Goal: Information Seeking & Learning: Check status

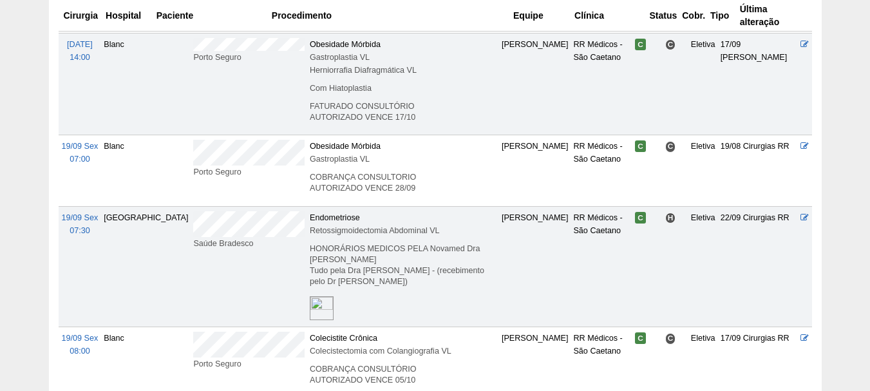
scroll to position [1224, 0]
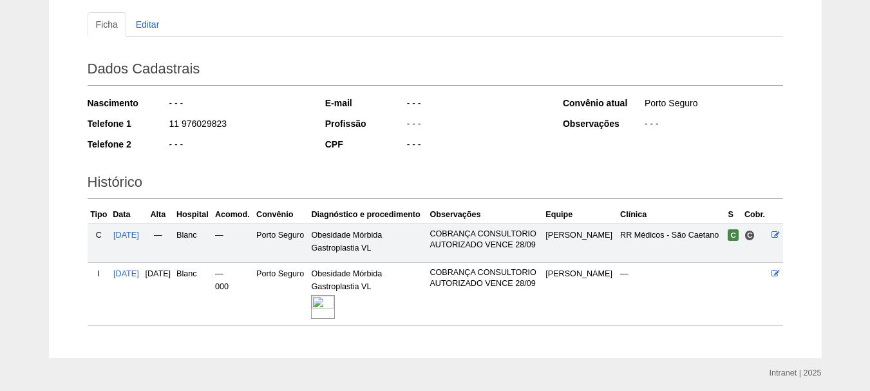
scroll to position [181, 0]
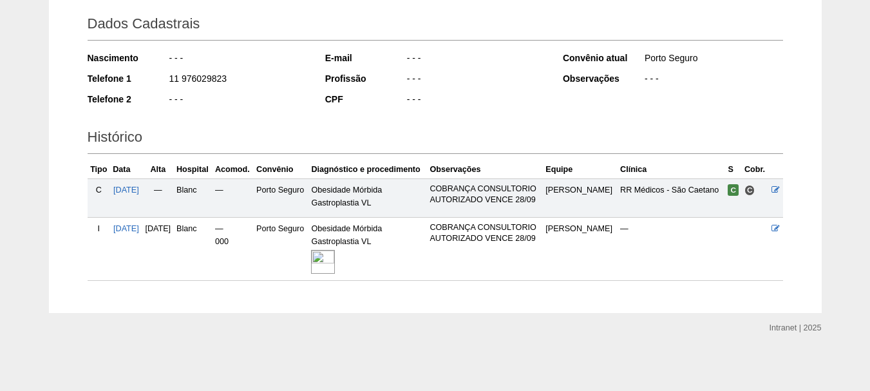
click at [335, 263] on img at bounding box center [323, 262] width 24 height 24
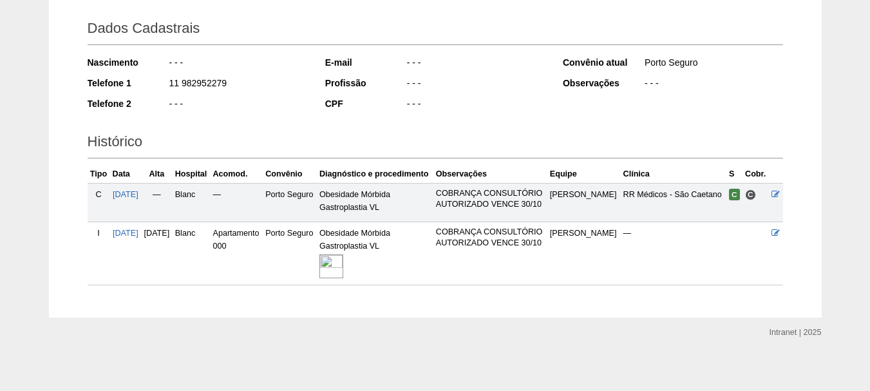
scroll to position [193, 0]
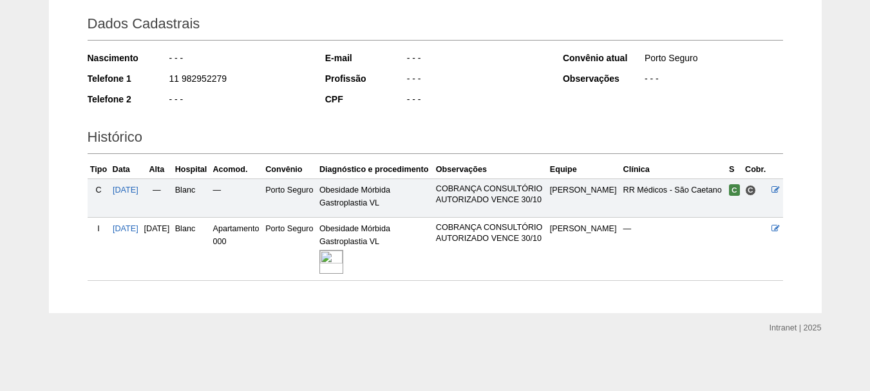
click at [343, 274] on img at bounding box center [332, 262] width 24 height 24
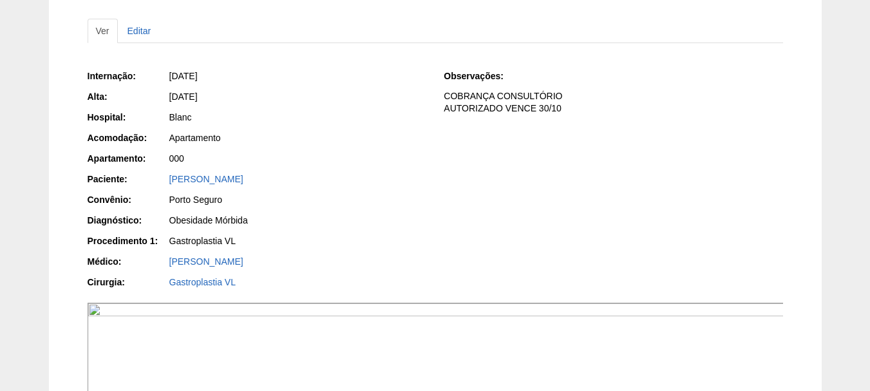
scroll to position [129, 0]
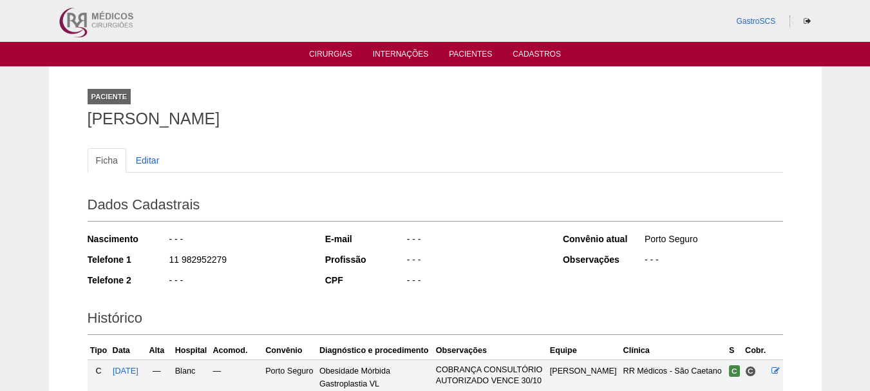
scroll to position [193, 0]
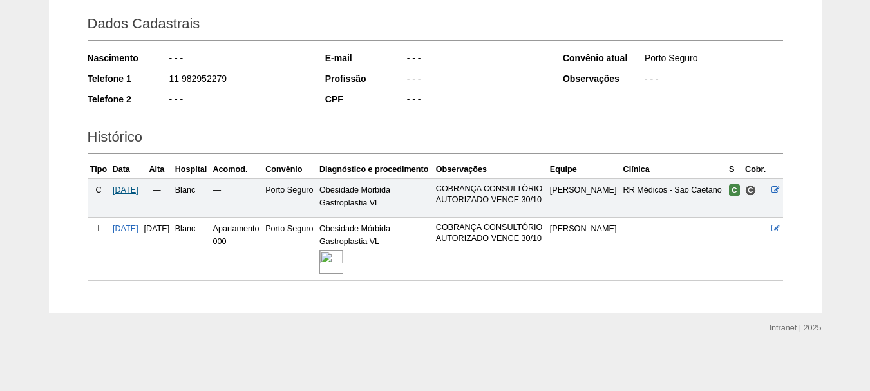
click at [133, 189] on span "[DATE]" at bounding box center [126, 190] width 26 height 9
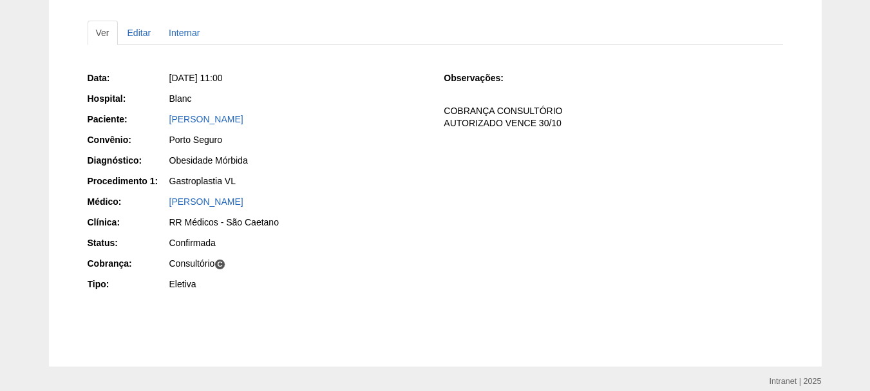
scroll to position [129, 0]
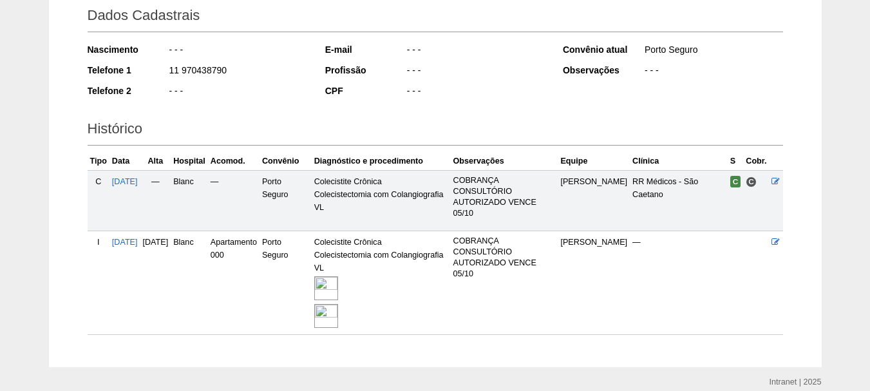
scroll to position [193, 0]
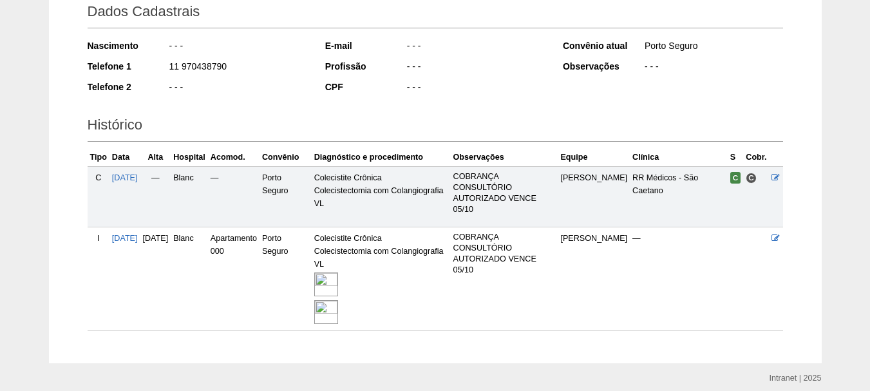
click at [338, 286] on img at bounding box center [326, 285] width 24 height 24
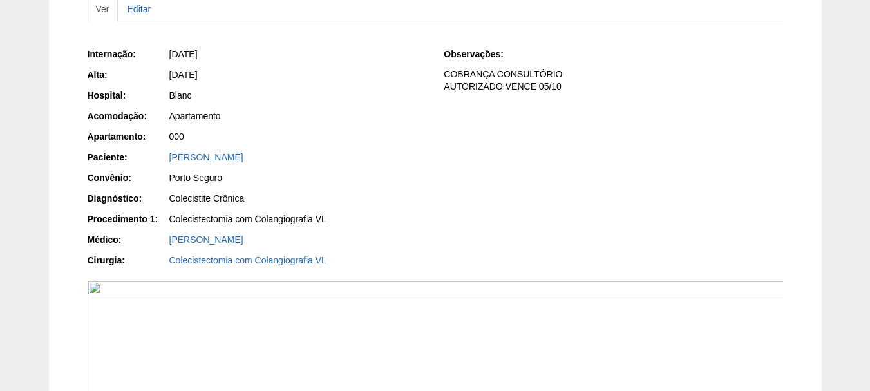
scroll to position [64, 0]
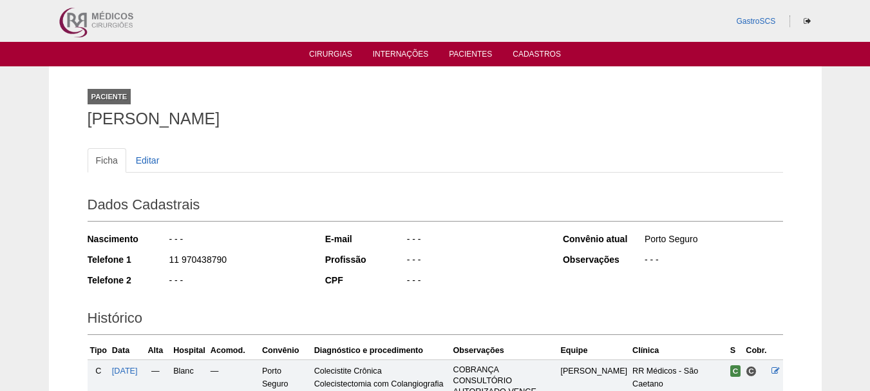
scroll to position [193, 0]
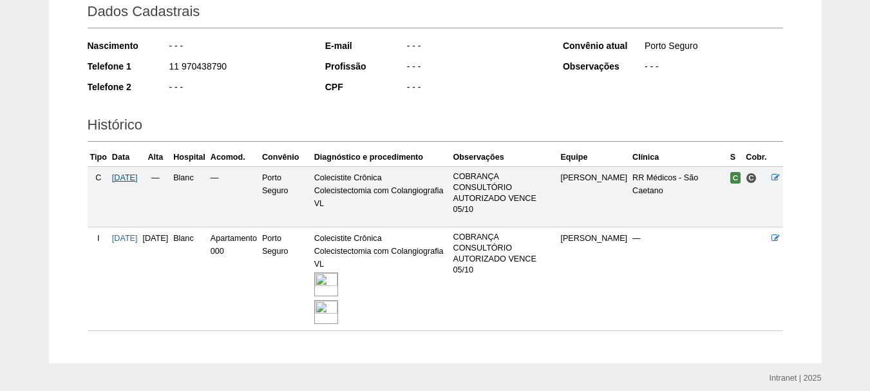
click at [131, 175] on span "19/09/2025" at bounding box center [125, 177] width 26 height 9
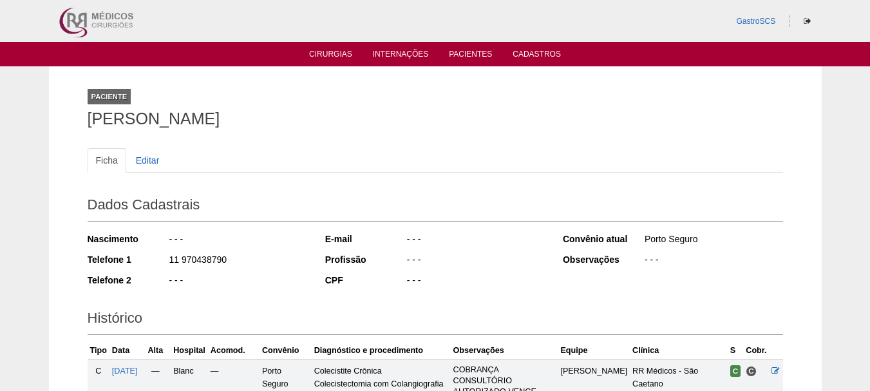
scroll to position [193, 0]
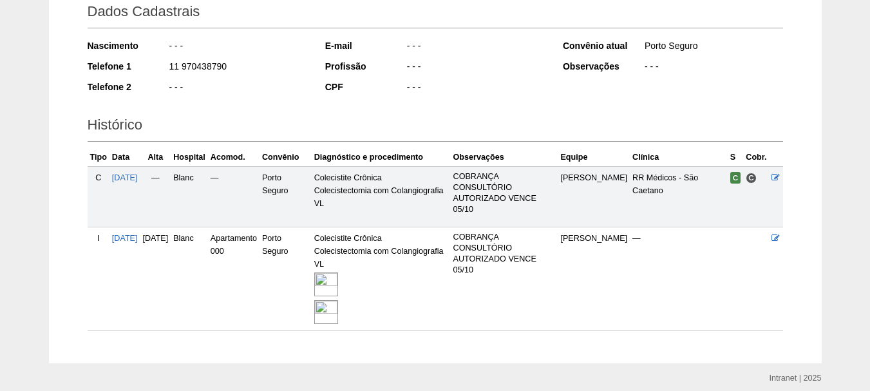
click at [338, 312] on img at bounding box center [326, 312] width 24 height 24
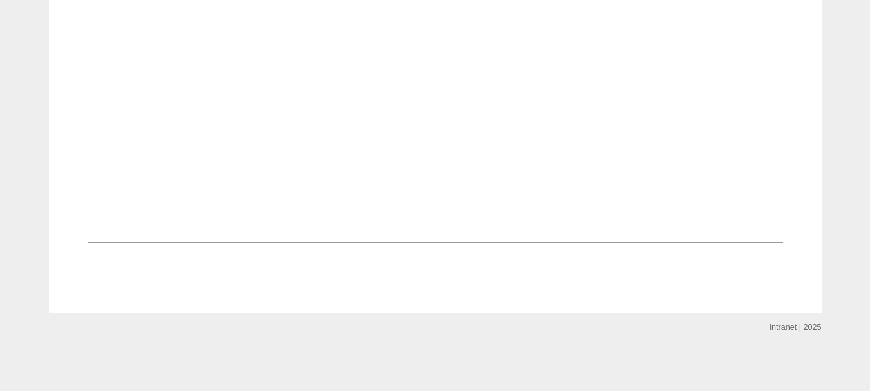
scroll to position [2577, 0]
click at [455, 181] on img at bounding box center [436, 85] width 697 height 315
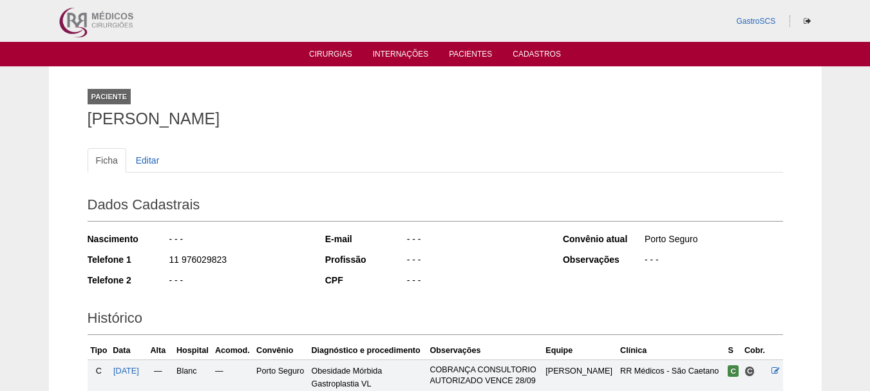
scroll to position [181, 0]
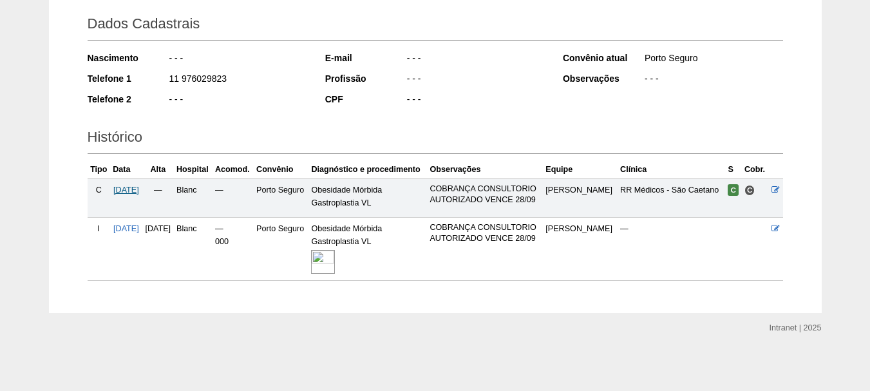
click at [128, 192] on span "19/09/2025" at bounding box center [126, 190] width 26 height 9
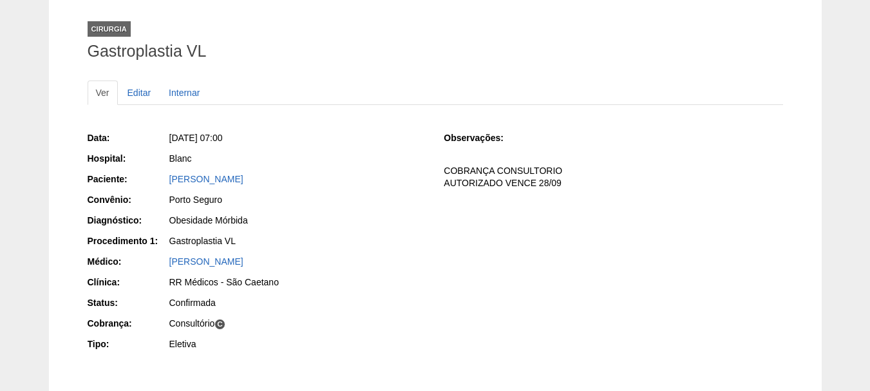
scroll to position [129, 0]
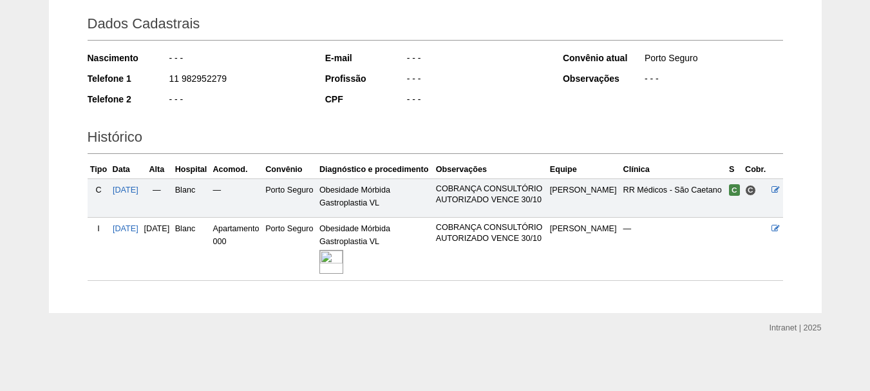
scroll to position [216, 0]
click at [343, 258] on img at bounding box center [332, 262] width 24 height 24
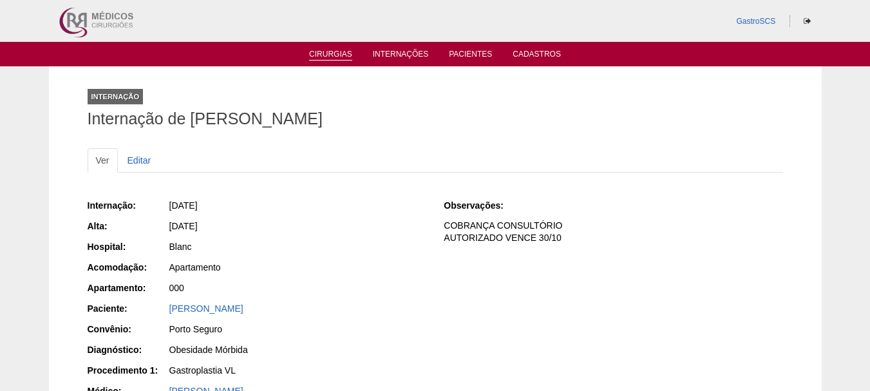
click at [337, 53] on link "Cirurgias" at bounding box center [330, 55] width 43 height 11
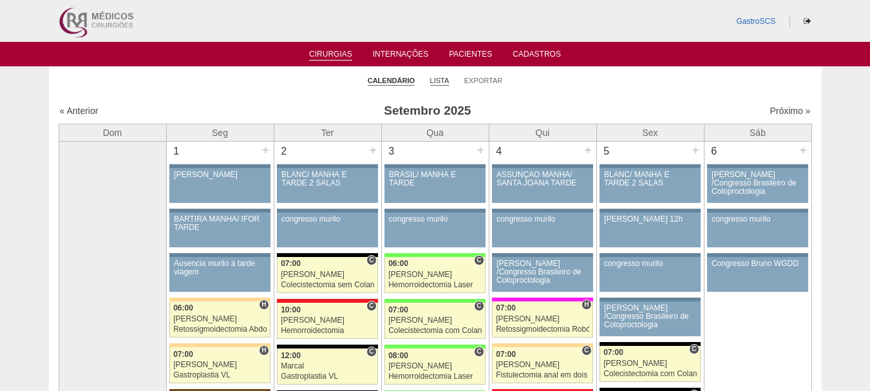
click at [437, 82] on link "Lista" at bounding box center [439, 81] width 19 height 10
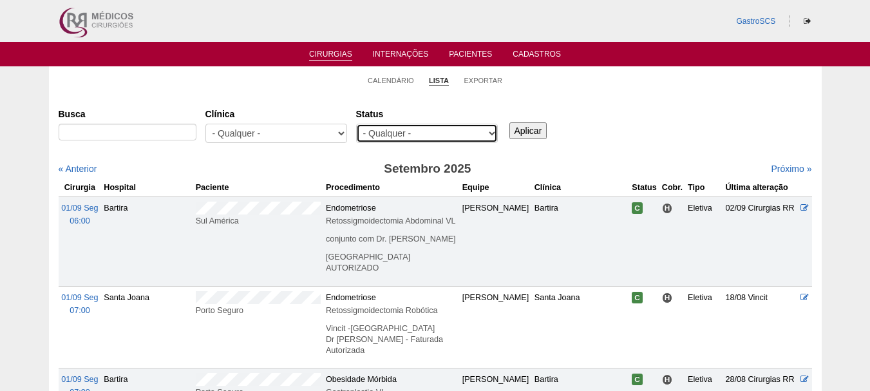
click at [387, 128] on select "- Qualquer - Reservada Confirmada Suspensa Cancelada" at bounding box center [427, 133] width 142 height 19
select select "conf"
click at [356, 124] on select "- Qualquer - Reservada Confirmada Suspensa Cancelada" at bounding box center [427, 133] width 142 height 19
click at [325, 144] on div "- Qualquer - 6R Alphaville Assunção Bartira Brasil Christovão da Gama Cruz Azul…" at bounding box center [277, 137] width 142 height 26
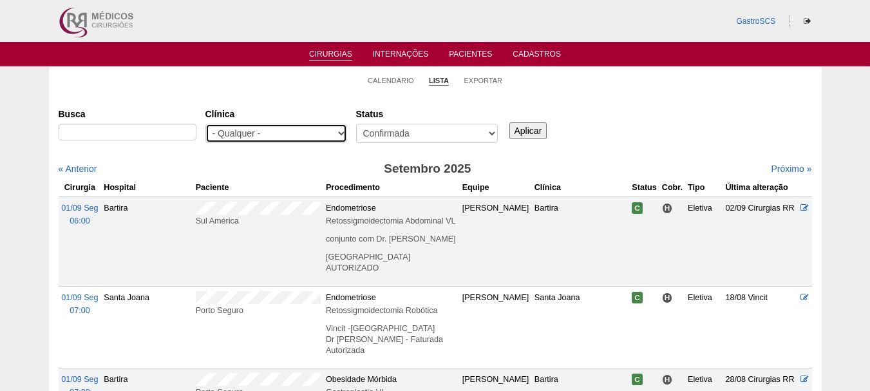
click at [321, 136] on select "- Qualquer - 6R Alphaville Assunção Bartira Brasil Christovão da Gama Cruz Azul…" at bounding box center [277, 133] width 142 height 19
select select "22"
click at [206, 124] on select "- Qualquer - 6R Alphaville Assunção Bartira Brasil Christovão da Gama Cruz Azul…" at bounding box center [277, 133] width 142 height 19
click at [524, 128] on input "Aplicar" at bounding box center [529, 130] width 38 height 17
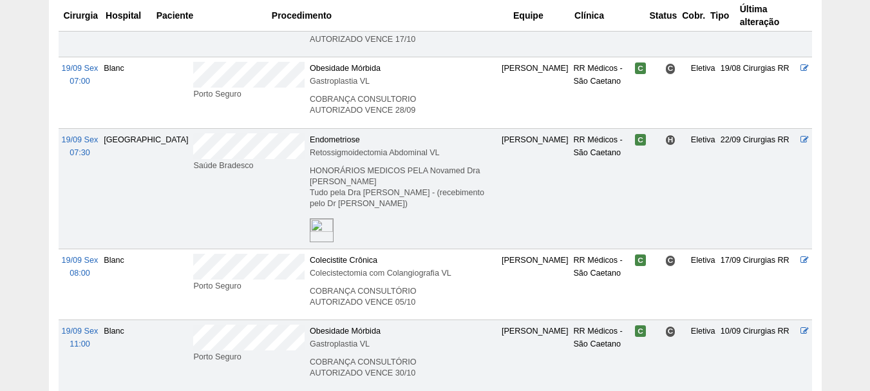
scroll to position [1324, 0]
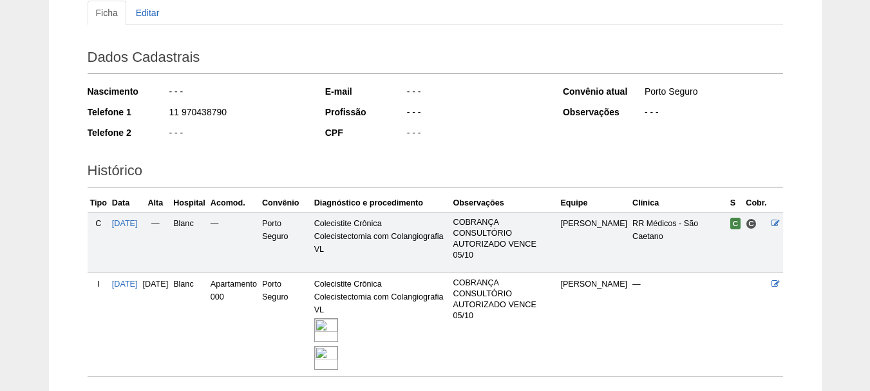
scroll to position [244, 0]
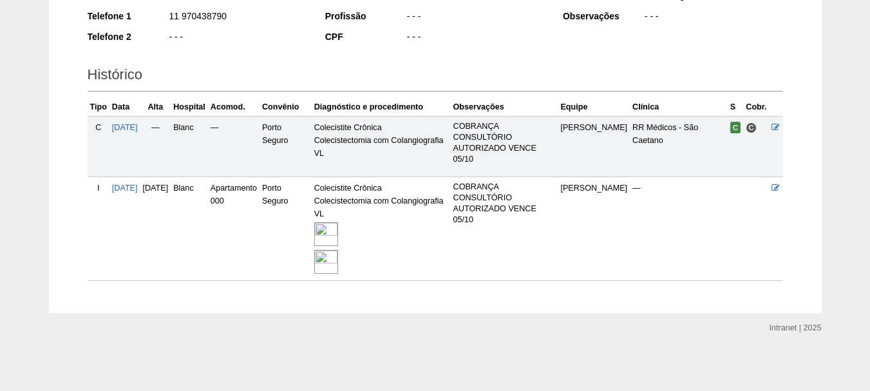
click at [338, 232] on img at bounding box center [326, 234] width 24 height 24
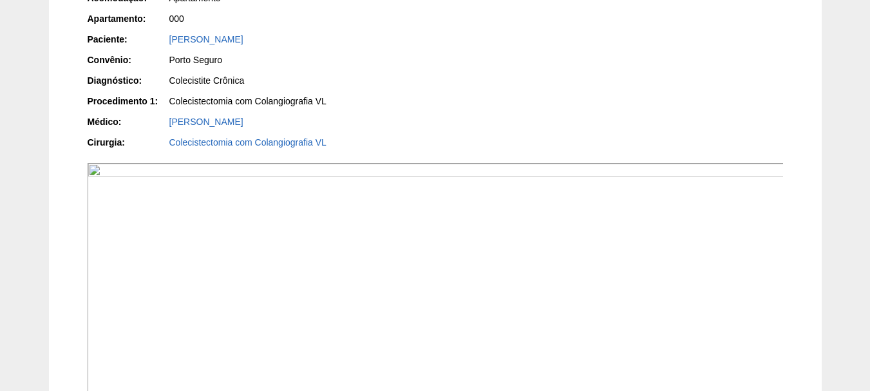
scroll to position [258, 0]
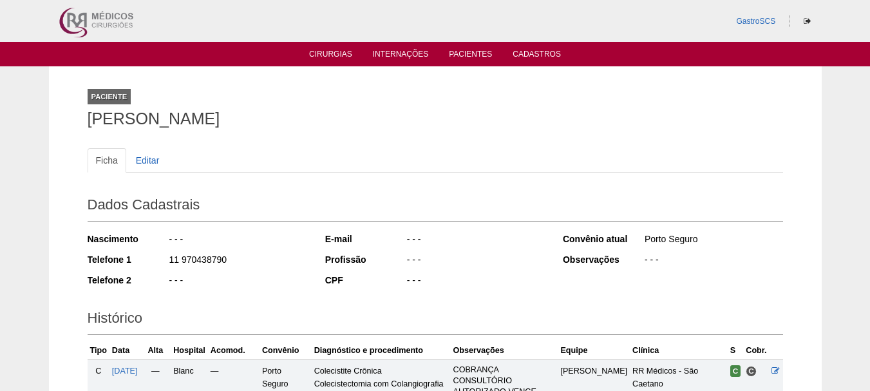
scroll to position [242, 0]
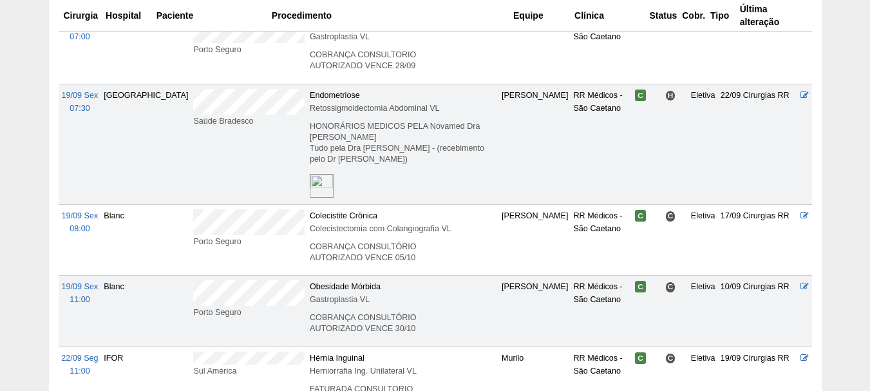
scroll to position [1195, 0]
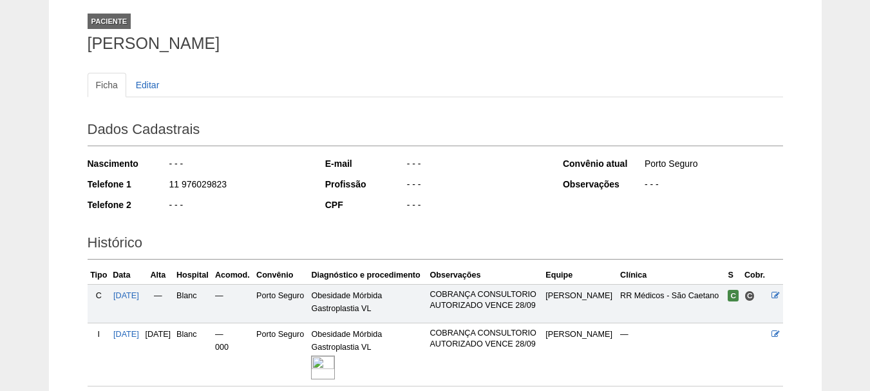
scroll to position [181, 0]
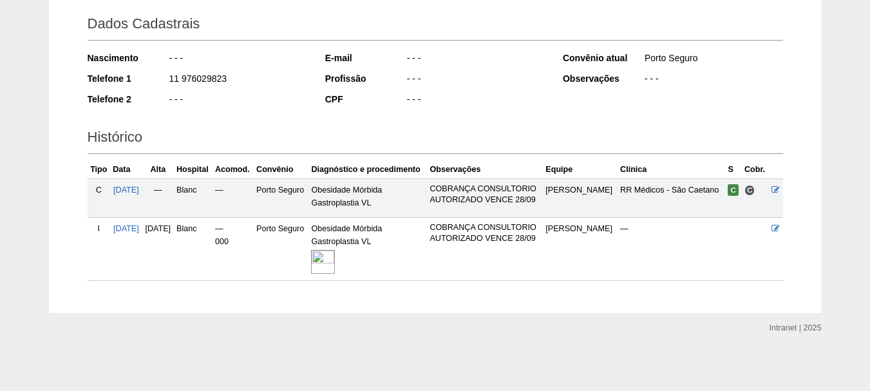
click at [335, 256] on img at bounding box center [323, 262] width 24 height 24
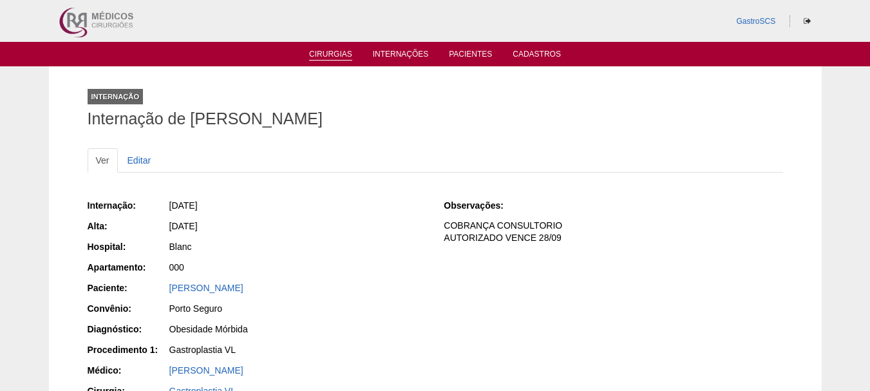
click at [338, 57] on link "Cirurgias" at bounding box center [330, 55] width 43 height 11
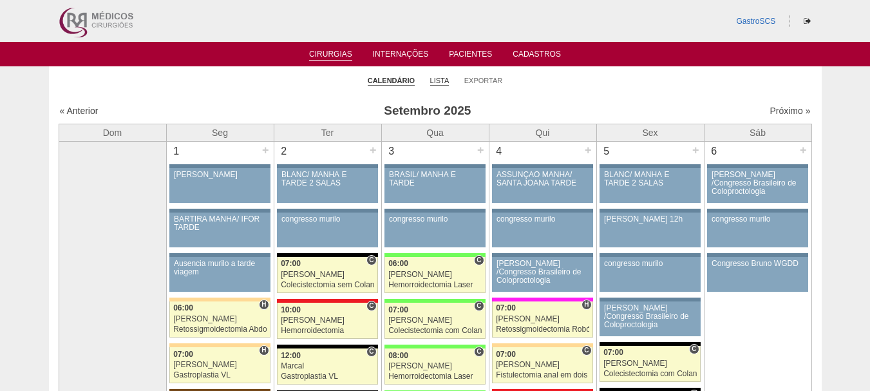
click at [436, 82] on link "Lista" at bounding box center [439, 81] width 19 height 10
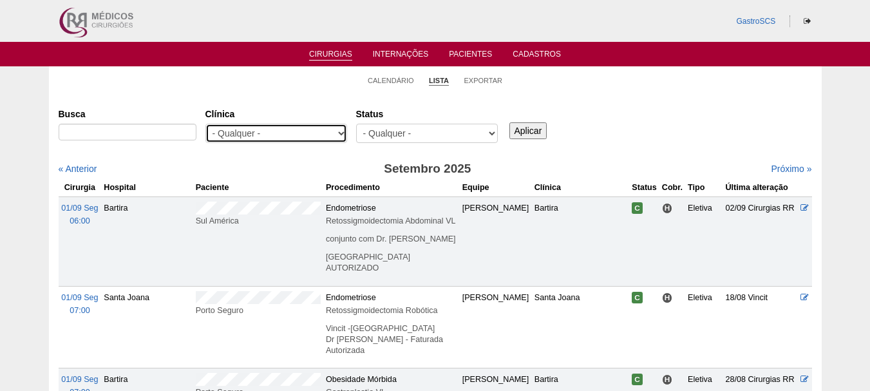
click at [323, 140] on select "- Qualquer - 6R Alphaville Assunção Bartira Brasil Christovão da Gama Cruz Azul…" at bounding box center [277, 133] width 142 height 19
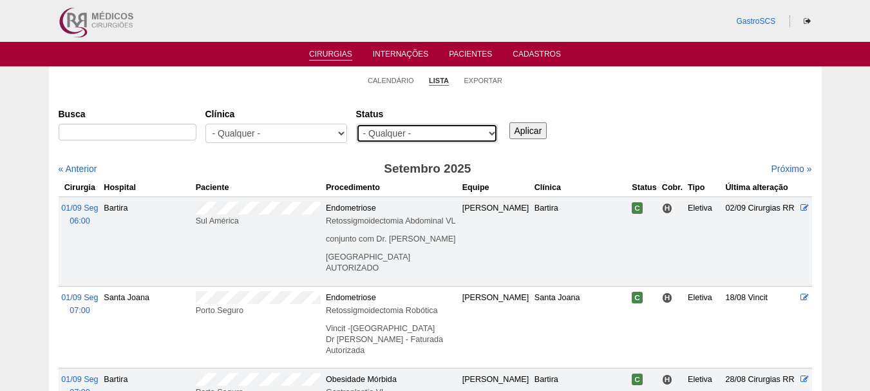
click at [405, 130] on select "- Qualquer - Reservada Confirmada Suspensa Cancelada" at bounding box center [427, 133] width 142 height 19
select select "conf"
click at [356, 124] on select "- Qualquer - Reservada Confirmada Suspensa Cancelada" at bounding box center [427, 133] width 142 height 19
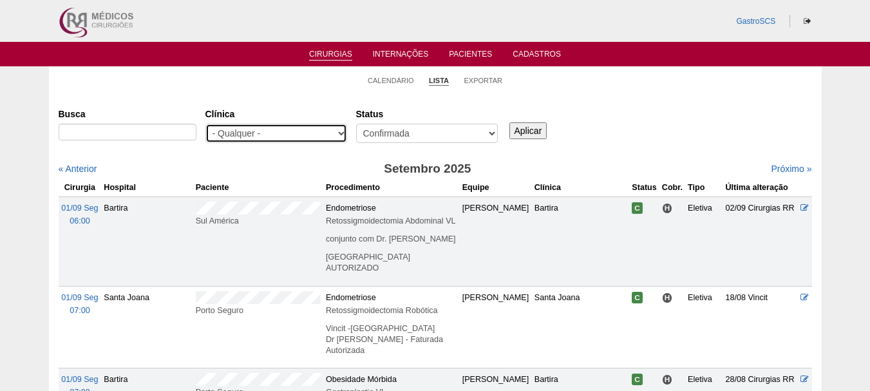
click at [297, 136] on select "- Qualquer - 6R Alphaville Assunção Bartira Brasil Christovão da Gama Cruz Azul…" at bounding box center [277, 133] width 142 height 19
select select "53"
click at [206, 124] on select "- Qualquer - 6R Alphaville Assunção Bartira Brasil Christovão da Gama Cruz Azul…" at bounding box center [277, 133] width 142 height 19
click at [530, 131] on input "Aplicar" at bounding box center [529, 130] width 38 height 17
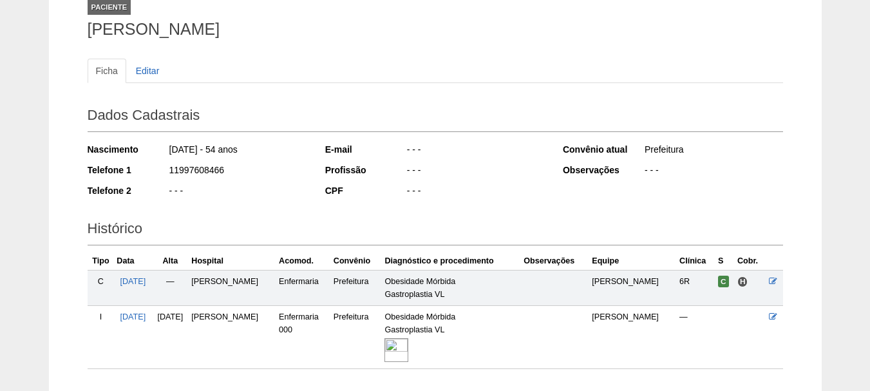
scroll to position [178, 0]
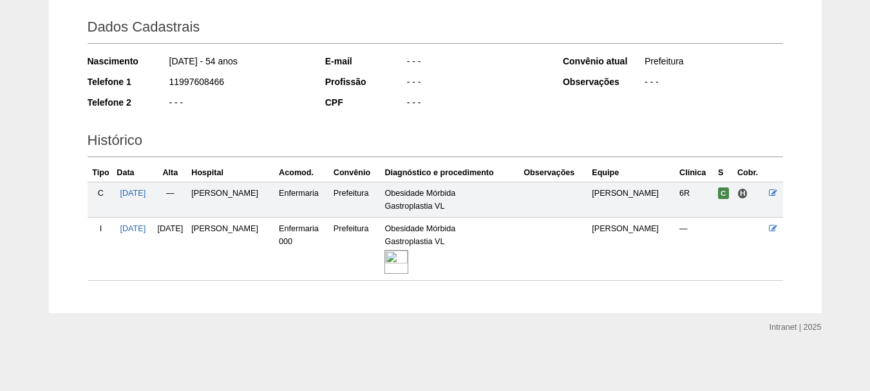
click at [408, 262] on img at bounding box center [397, 262] width 24 height 24
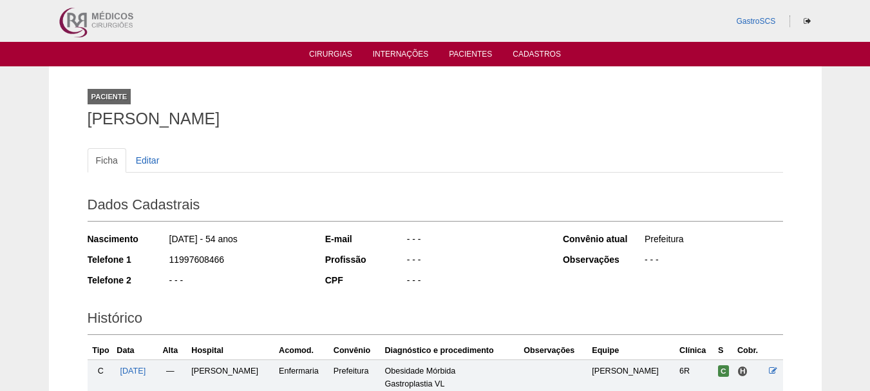
scroll to position [178, 0]
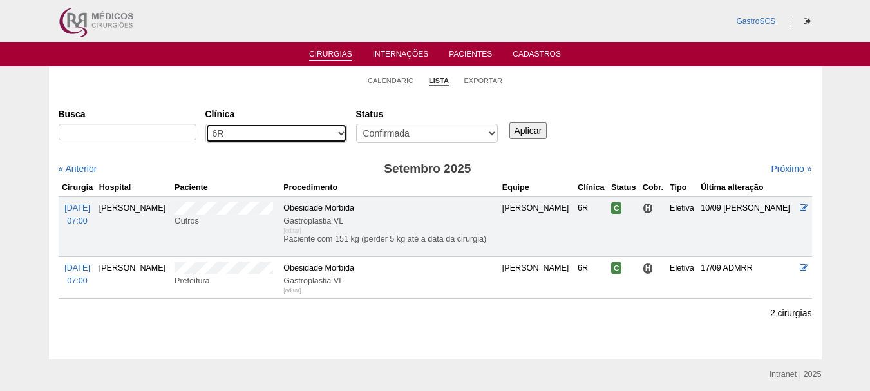
click at [228, 131] on select "- Qualquer - 6R Alphaville Assunção Bartira Brasil Christovão da Gama Cruz Azul…" at bounding box center [277, 133] width 142 height 19
select select "40"
click at [206, 124] on select "- Qualquer - 6R Alphaville Assunção Bartira Brasil Christovão da Gama Cruz Azul…" at bounding box center [277, 133] width 142 height 19
click at [519, 130] on input "Aplicar" at bounding box center [529, 130] width 38 height 17
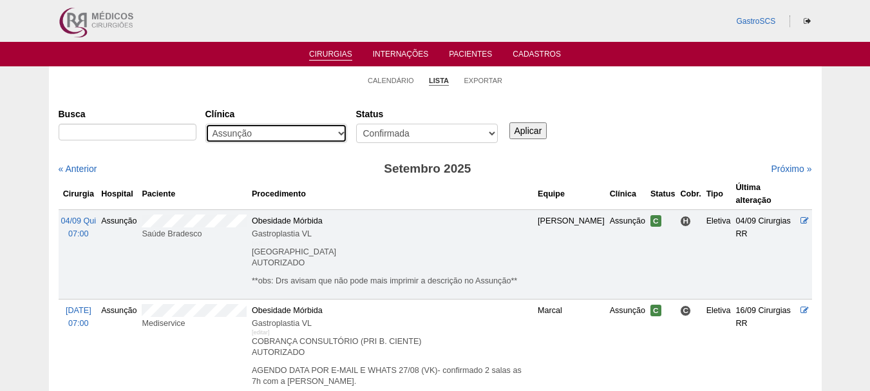
click at [292, 133] on select "- Qualquer - 6R Alphaville Assunção Bartira Brasil Christovão da Gama Cruz Azul…" at bounding box center [277, 133] width 142 height 19
select select "50"
click at [206, 124] on select "- Qualquer - 6R Alphaville Assunção Bartira Brasil Christovão da Gama Cruz Azul…" at bounding box center [277, 133] width 142 height 19
click at [527, 131] on input "Aplicar" at bounding box center [529, 130] width 38 height 17
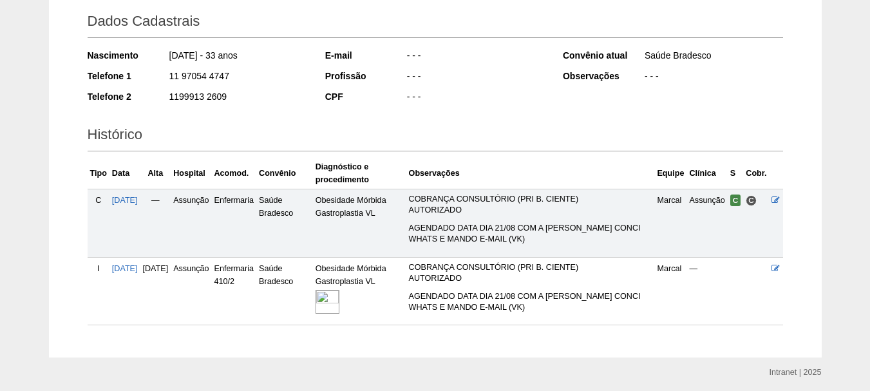
scroll to position [228, 0]
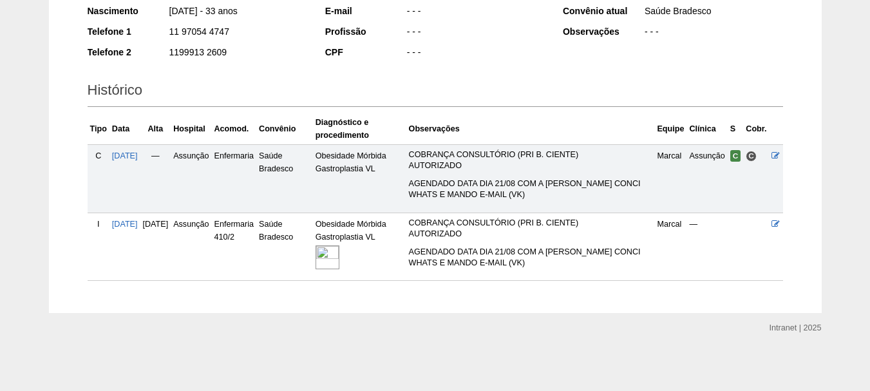
click at [340, 260] on img at bounding box center [328, 257] width 24 height 24
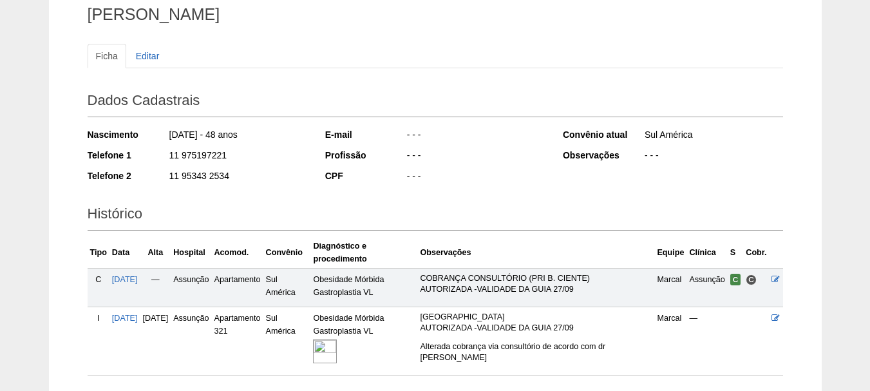
scroll to position [199, 0]
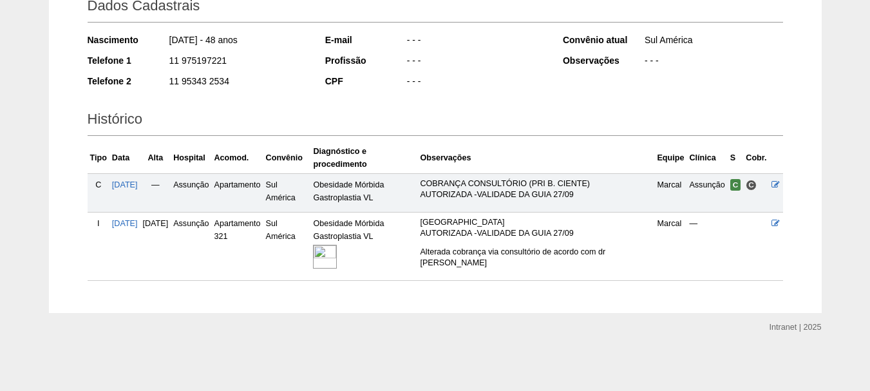
click at [337, 255] on img at bounding box center [325, 257] width 24 height 24
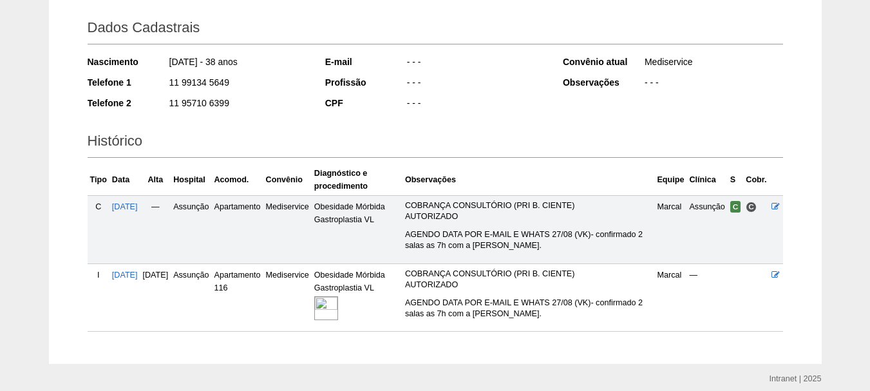
scroll to position [228, 0]
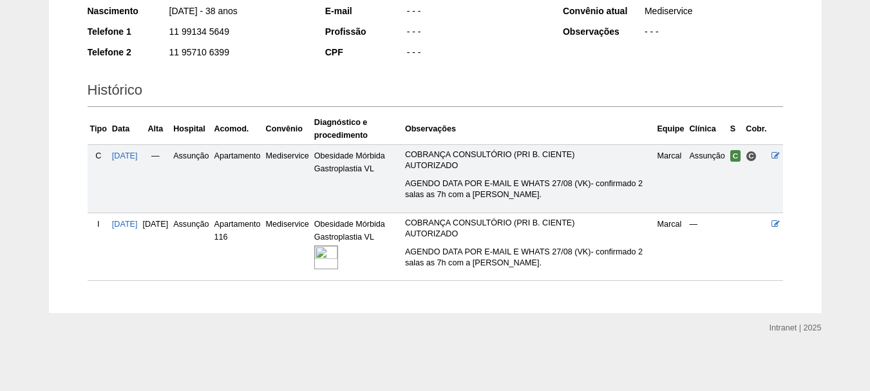
click at [338, 253] on img at bounding box center [326, 257] width 24 height 24
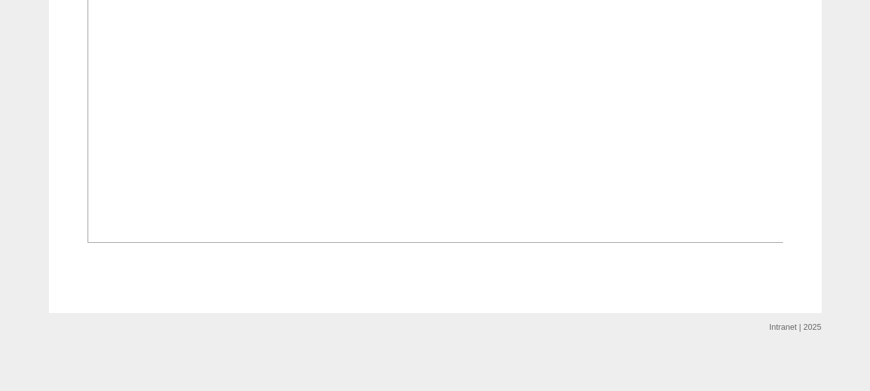
scroll to position [1095, 0]
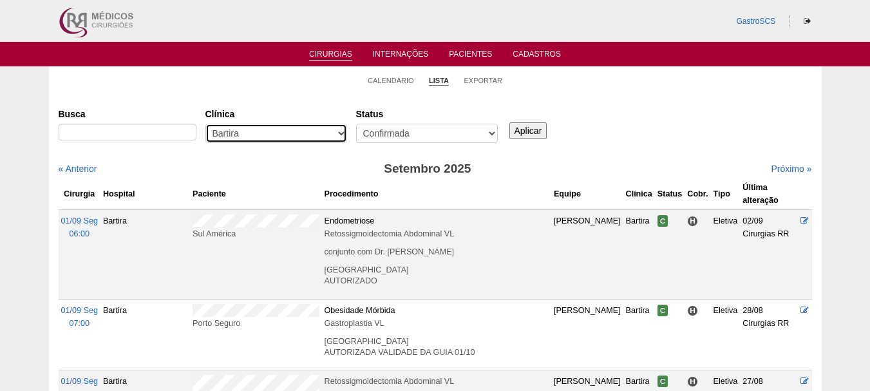
click at [284, 136] on select "- Qualquer - 6R Alphaville Assunção Bartira Brasil Christovão da Gama Cruz Azul…" at bounding box center [277, 133] width 142 height 19
click at [262, 133] on select "- Qualquer - 6R Alphaville Assunção Bartira Brasil Christovão da Gama Cruz Azul…" at bounding box center [277, 133] width 142 height 19
select select "37"
click at [206, 124] on select "- Qualquer - 6R Alphaville Assunção Bartira Brasil Christovão da Gama Cruz Azul…" at bounding box center [277, 133] width 142 height 19
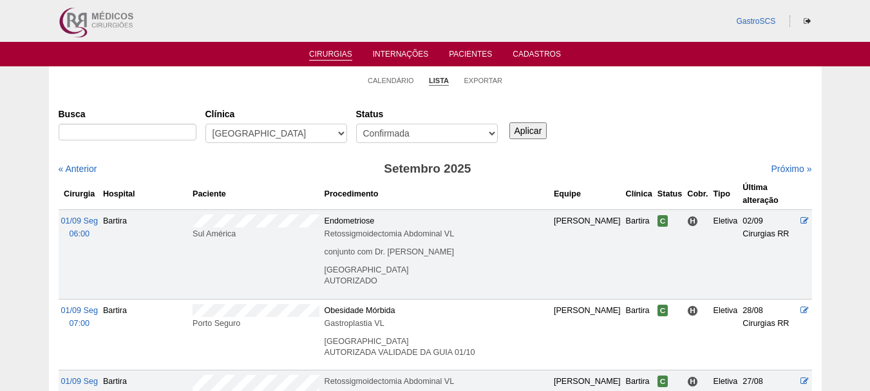
click at [541, 133] on input "Aplicar" at bounding box center [529, 130] width 38 height 17
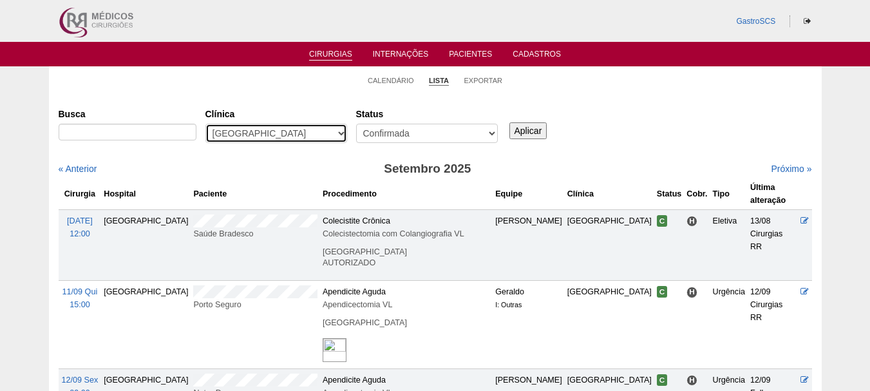
click at [306, 133] on select "- Qualquer - 6R Alphaville Assunção Bartira Brasil Christovão da Gama Cruz Azul…" at bounding box center [277, 133] width 142 height 19
select select "73"
click at [206, 124] on select "- Qualquer - 6R Alphaville Assunção Bartira Brasil Christovão da Gama Cruz Azul…" at bounding box center [277, 133] width 142 height 19
click at [533, 130] on input "Aplicar" at bounding box center [529, 130] width 38 height 17
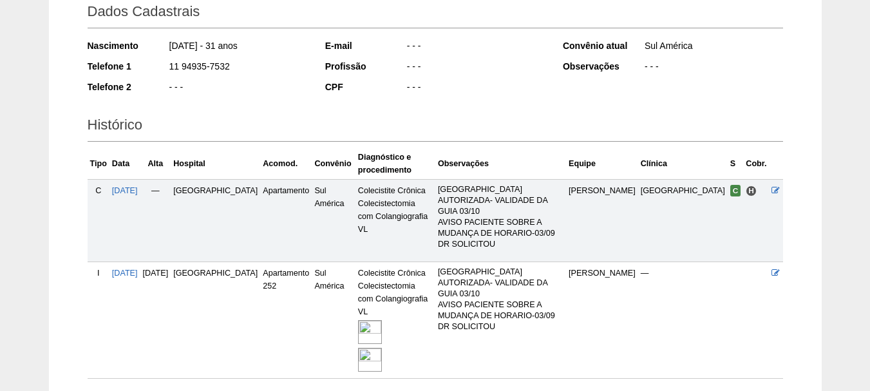
scroll to position [256, 0]
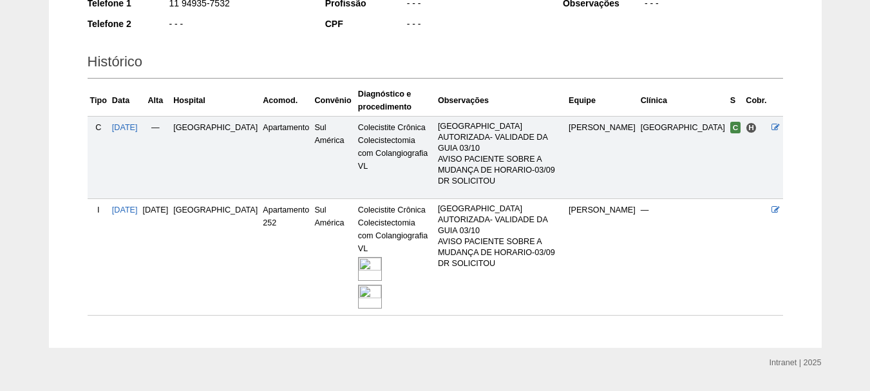
click at [360, 285] on img at bounding box center [370, 297] width 24 height 24
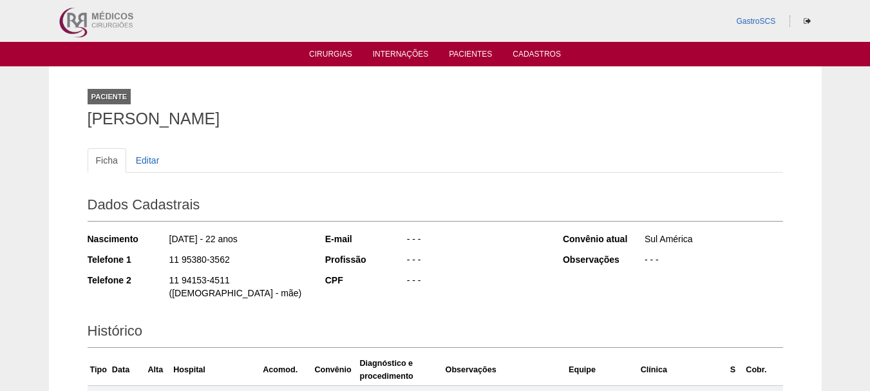
scroll to position [181, 0]
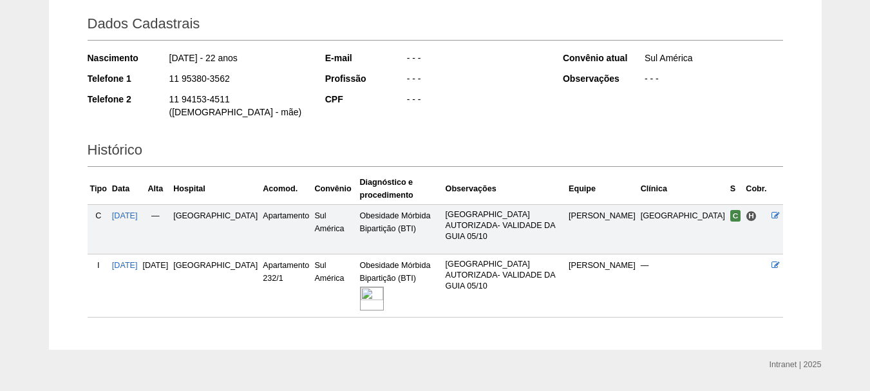
click at [372, 287] on img at bounding box center [372, 299] width 24 height 24
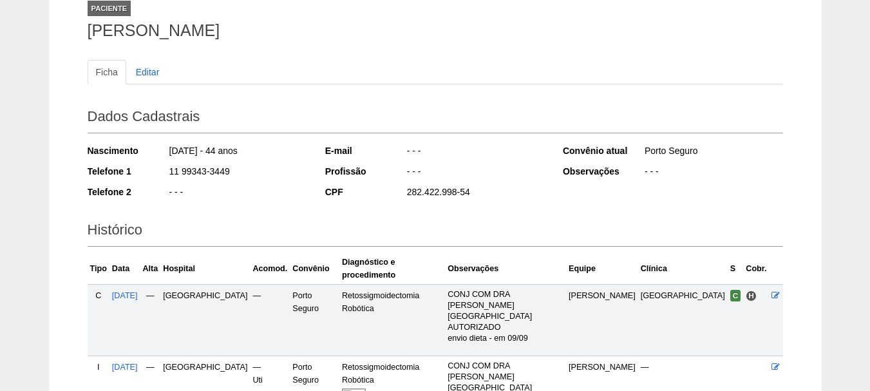
scroll to position [200, 0]
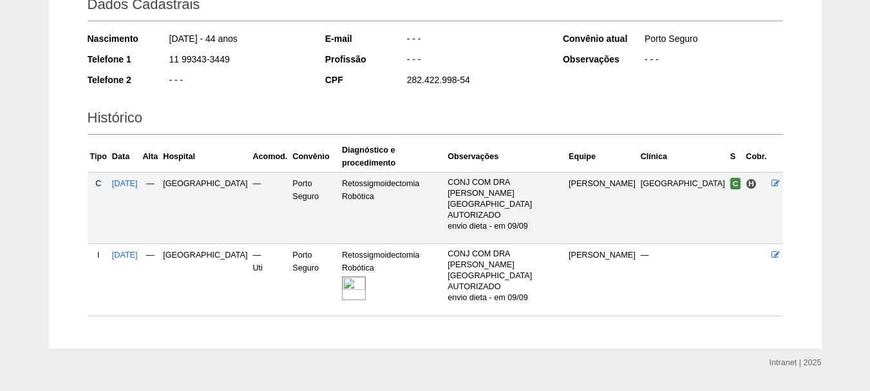
click at [366, 276] on img at bounding box center [354, 288] width 24 height 24
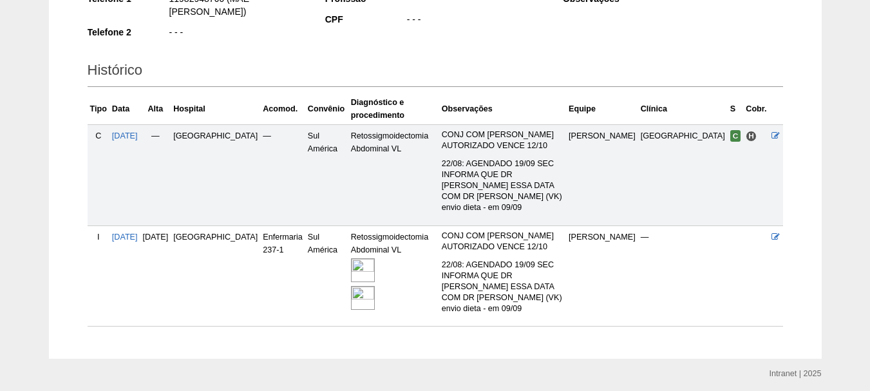
scroll to position [262, 0]
click at [351, 285] on img at bounding box center [363, 297] width 24 height 24
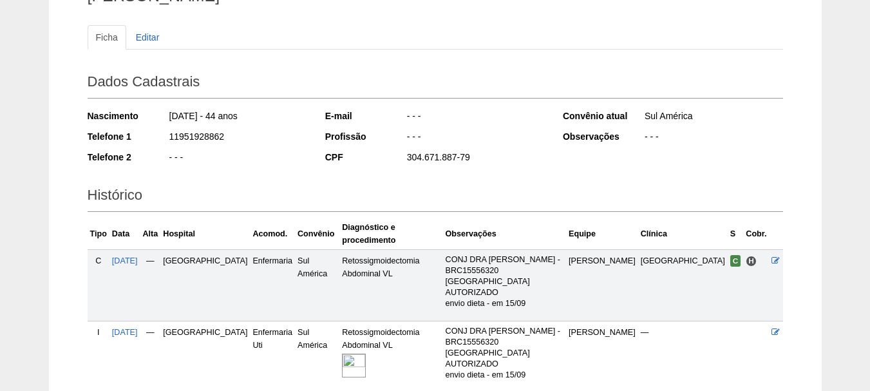
scroll to position [193, 0]
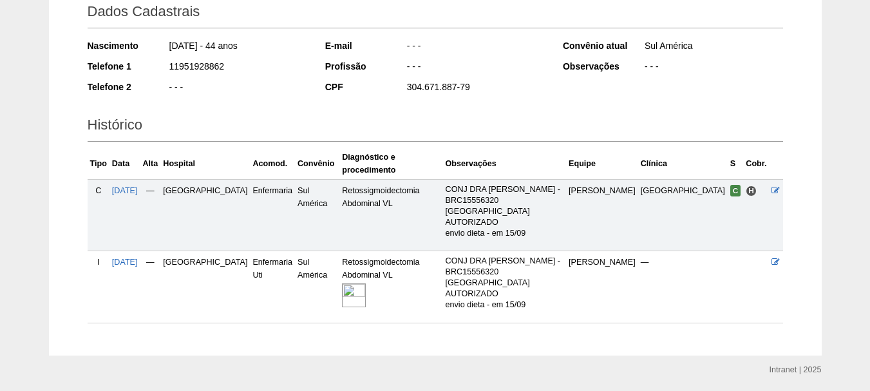
click at [351, 283] on img at bounding box center [354, 295] width 24 height 24
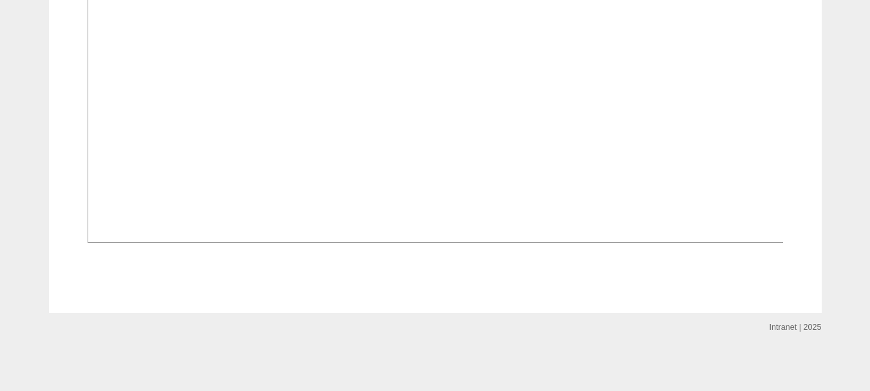
scroll to position [2056, 0]
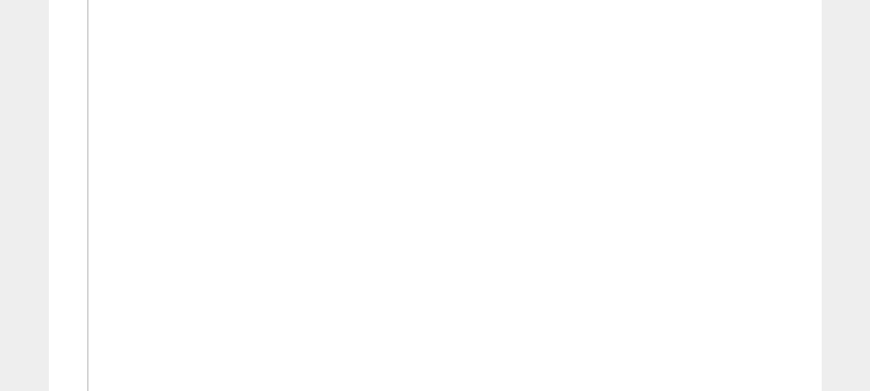
scroll to position [580, 0]
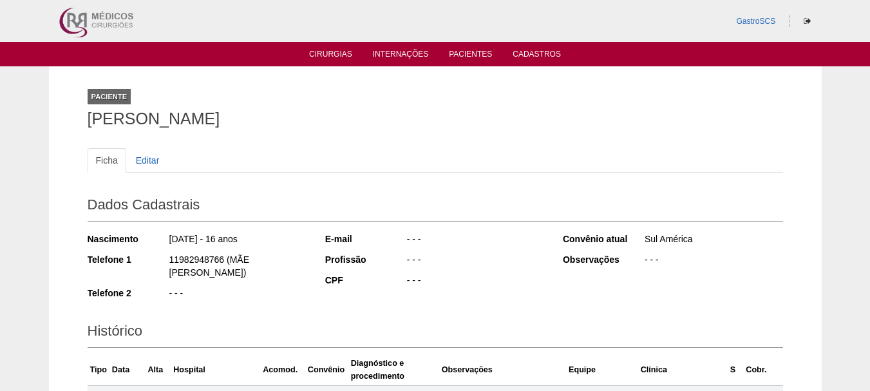
scroll to position [260, 0]
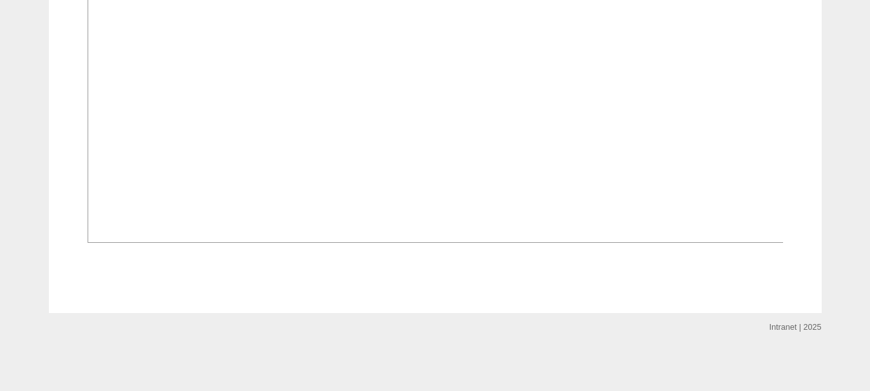
scroll to position [838, 0]
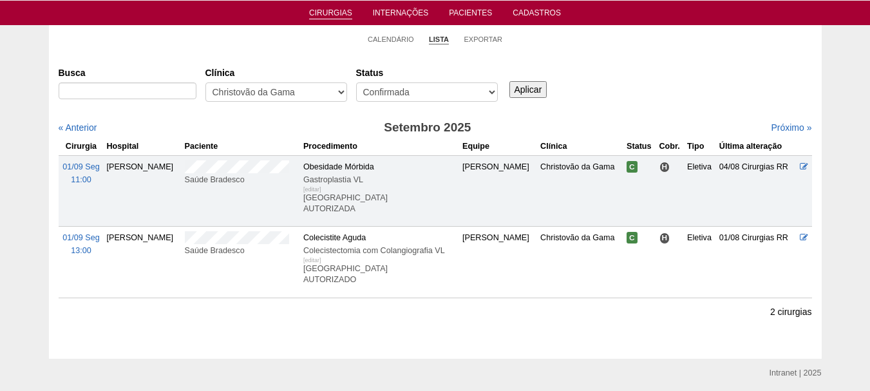
scroll to position [86, 0]
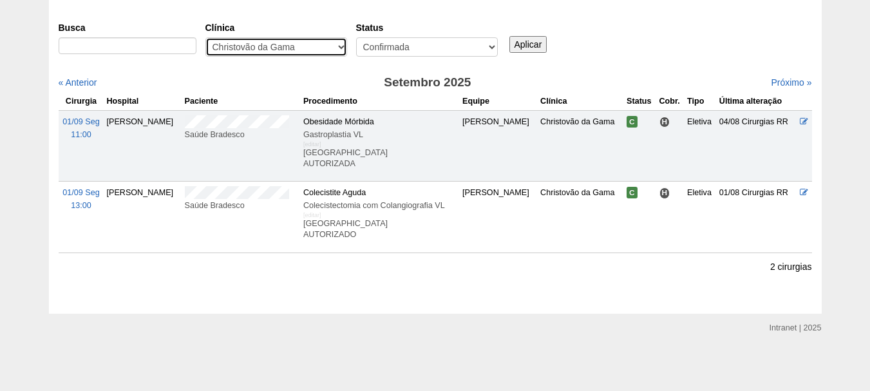
click at [259, 41] on select "- Qualquer - 6R Alphaville Assunção Bartira Brasil Christovão da Gama Cruz Azul…" at bounding box center [277, 46] width 142 height 19
select select "72"
click at [206, 37] on select "- Qualquer - 6R Alphaville Assunção Bartira Brasil Christovão da Gama Cruz Azul…" at bounding box center [277, 46] width 142 height 19
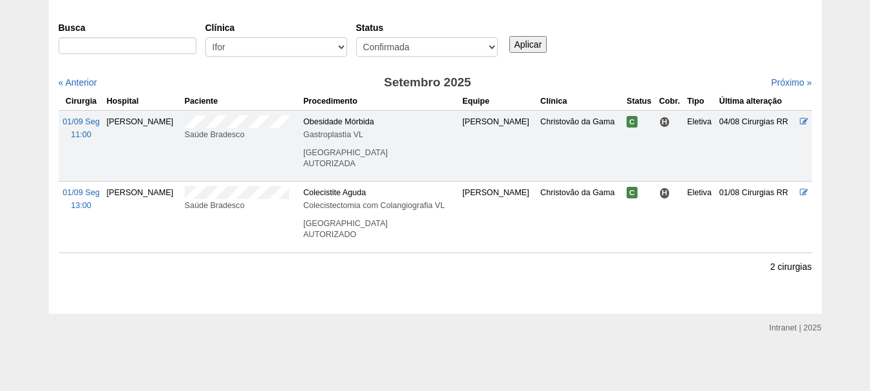
click at [530, 45] on input "Aplicar" at bounding box center [529, 44] width 38 height 17
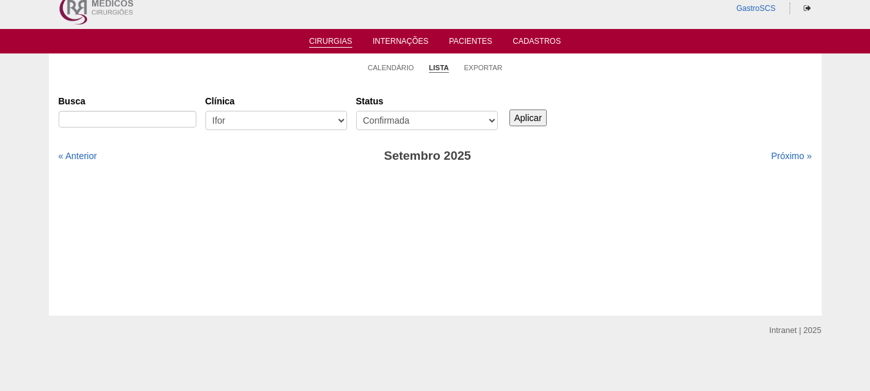
scroll to position [15, 0]
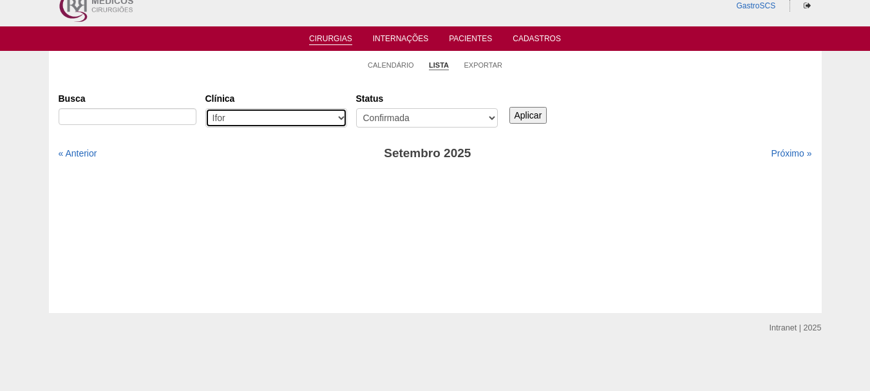
click at [287, 115] on select "- Qualquer - 6R Alphaville Assunção Bartira Brasil Christovão da Gama Cruz Azul…" at bounding box center [277, 117] width 142 height 19
click at [206, 108] on select "- Qualquer - 6R Alphaville Assunção Bartira Brasil Christovão da Gama Cruz Azul…" at bounding box center [277, 117] width 142 height 19
click at [283, 116] on select "- Qualquer - 6R Alphaville Assunção Bartira Brasil Christovão da Gama Cruz Azul…" at bounding box center [277, 117] width 142 height 19
select select "57"
click at [206, 108] on select "- Qualquer - 6R Alphaville Assunção Bartira Brasil Christovão da Gama Cruz Azul…" at bounding box center [277, 117] width 142 height 19
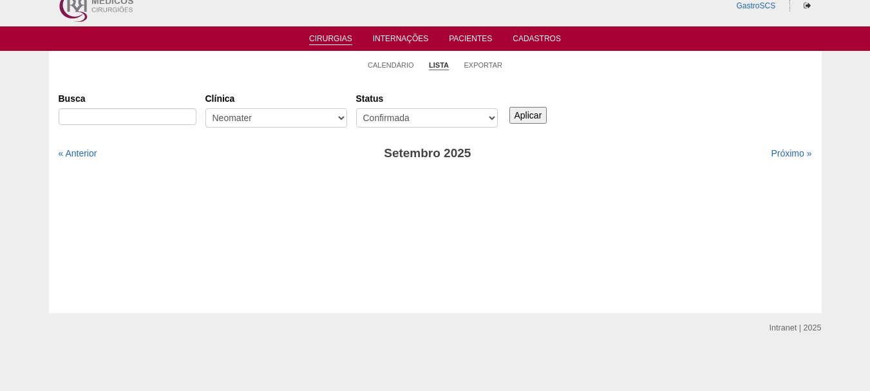
click at [514, 113] on input "Aplicar" at bounding box center [529, 115] width 38 height 17
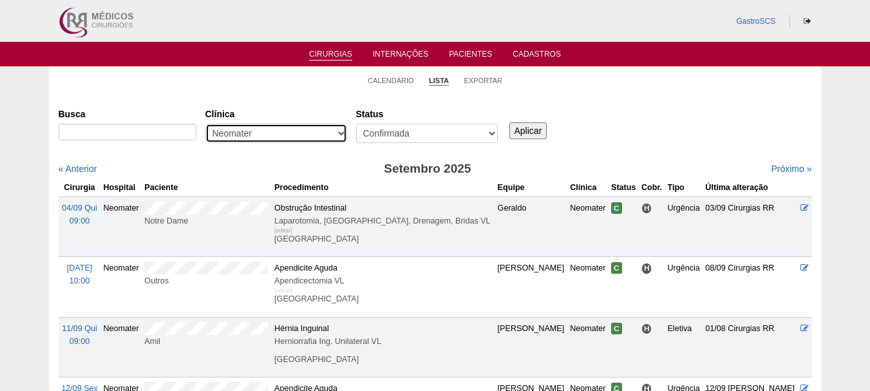
click at [303, 127] on select "- Qualquer - 6R Alphaville Assunção Bartira Brasil Christovão da Gama Cruz Azul…" at bounding box center [277, 133] width 142 height 19
select select "24"
click at [206, 124] on select "- Qualquer - 6R Alphaville Assunção Bartira Brasil Christovão da Gama Cruz Azul…" at bounding box center [277, 133] width 142 height 19
click at [521, 130] on input "Aplicar" at bounding box center [529, 130] width 38 height 17
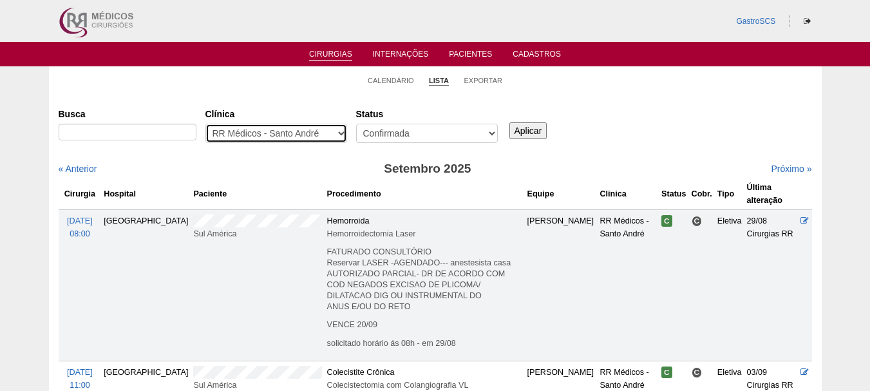
click at [274, 139] on select "- Qualquer - 6R Alphaville Assunção Bartira Brasil Christovão da Gama Cruz Azul…" at bounding box center [277, 133] width 142 height 19
select select "25"
click at [206, 124] on select "- Qualquer - 6R Alphaville Assunção Bartira Brasil Christovão da Gama Cruz Azul…" at bounding box center [277, 133] width 142 height 19
click at [541, 128] on input "Aplicar" at bounding box center [529, 130] width 38 height 17
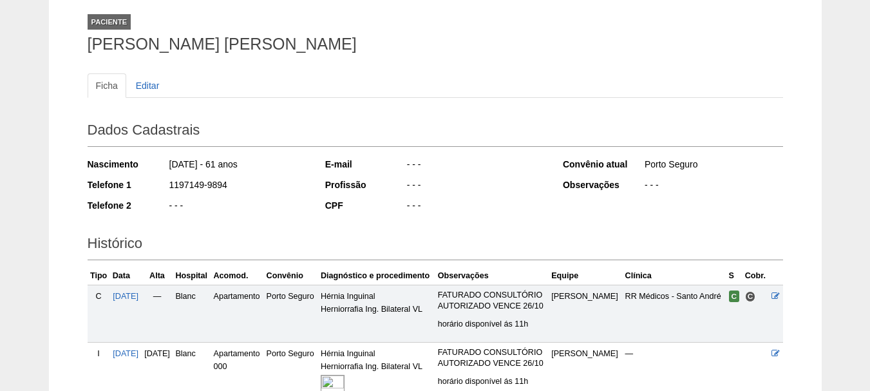
scroll to position [199, 0]
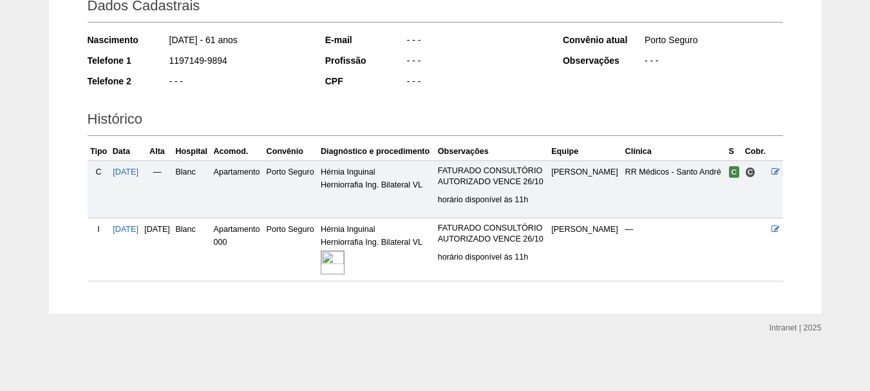
click at [345, 261] on img at bounding box center [333, 263] width 24 height 24
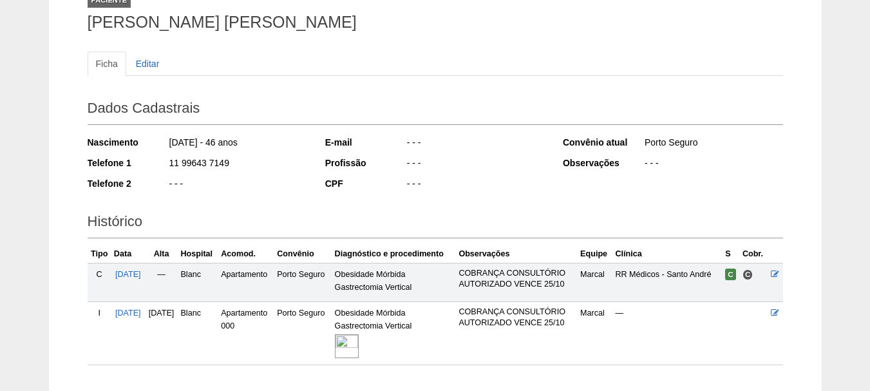
scroll to position [181, 0]
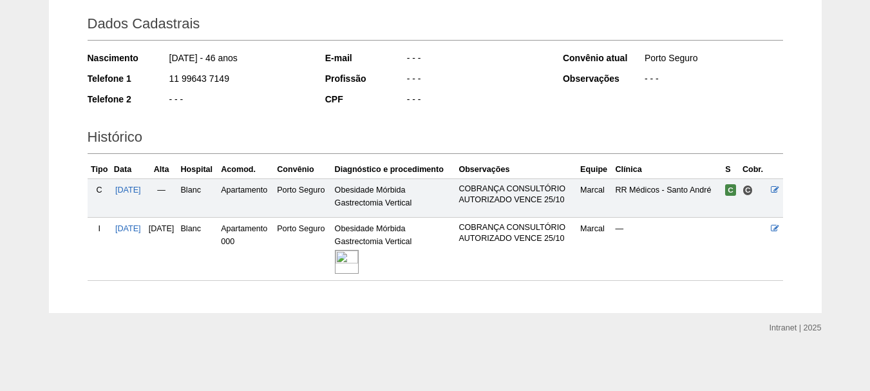
click at [359, 262] on img at bounding box center [347, 262] width 24 height 24
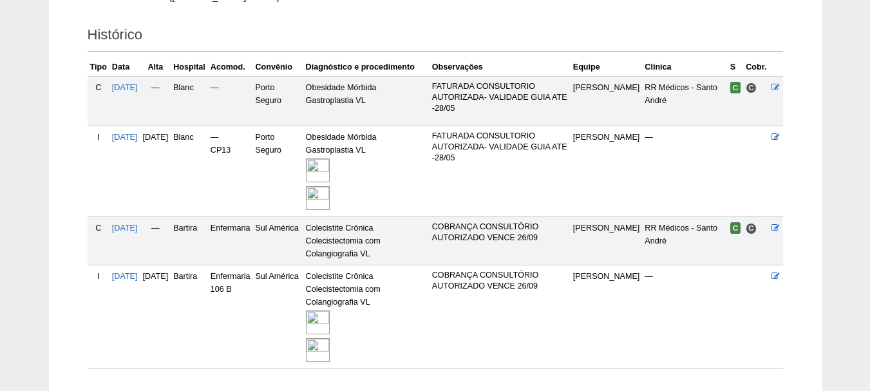
scroll to position [372, 0]
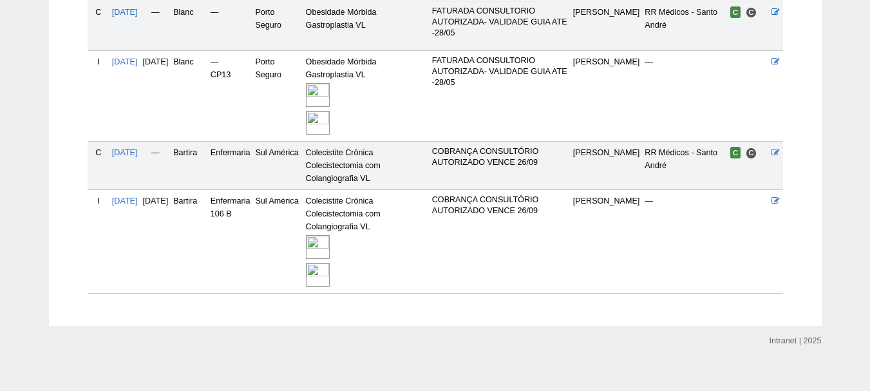
click at [330, 240] on img at bounding box center [318, 247] width 24 height 24
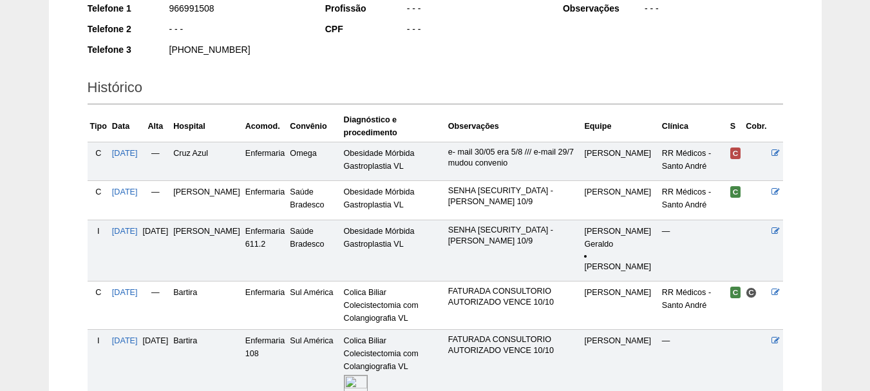
scroll to position [322, 0]
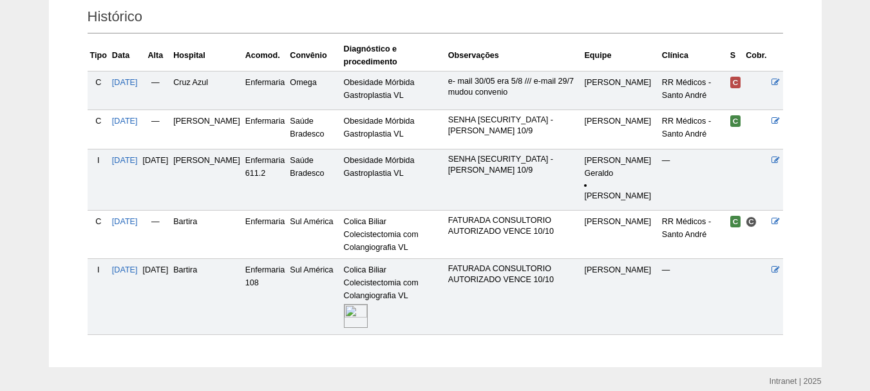
click at [368, 324] on img at bounding box center [356, 316] width 24 height 24
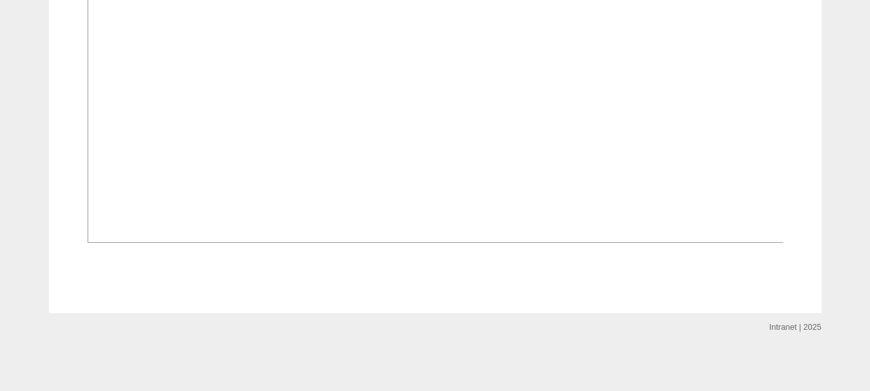
scroll to position [1031, 0]
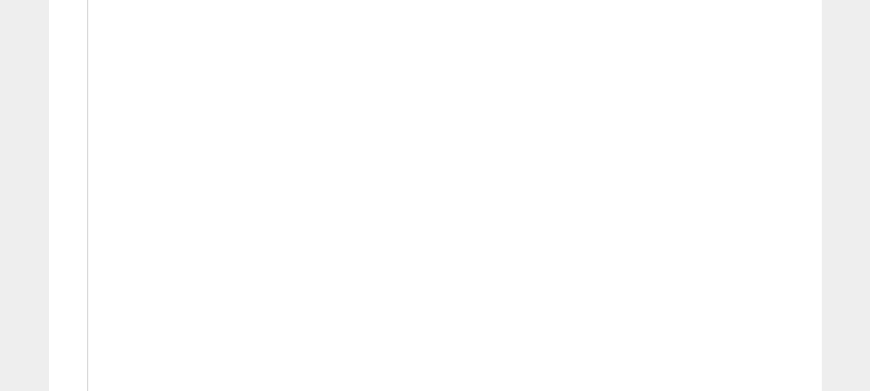
scroll to position [387, 0]
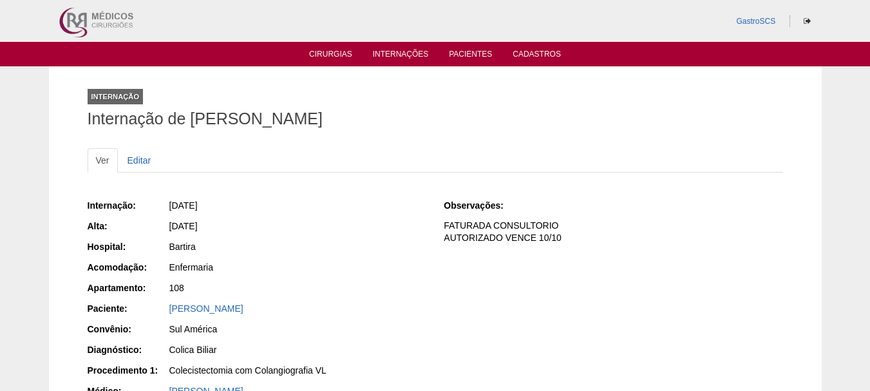
scroll to position [322, 0]
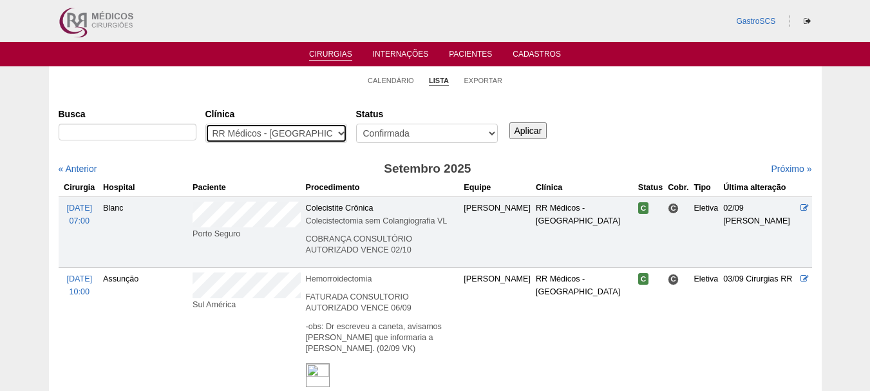
click at [316, 133] on select "- Qualquer - 6R Alphaville Assunção Bartira Brasil Christovão da Gama Cruz Azul…" at bounding box center [277, 133] width 142 height 19
click at [206, 124] on select "- Qualquer - 6R Alphaville Assunção Bartira Brasil Christovão da Gama Cruz Azul…" at bounding box center [277, 133] width 142 height 19
click at [314, 129] on select "- Qualquer - 6R Alphaville Assunção Bartira Brasil Christovão da Gama Cruz Azul…" at bounding box center [277, 133] width 142 height 19
select select "49"
click at [206, 124] on select "- Qualquer - 6R Alphaville Assunção Bartira Brasil Christovão da Gama Cruz Azul…" at bounding box center [277, 133] width 142 height 19
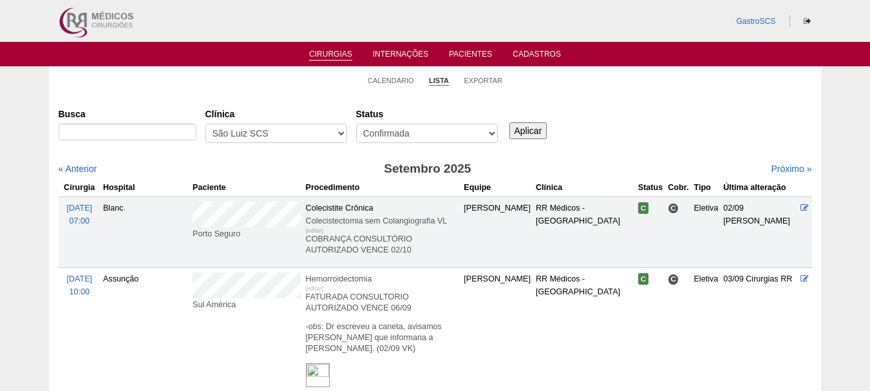
click at [530, 132] on input "Aplicar" at bounding box center [529, 130] width 38 height 17
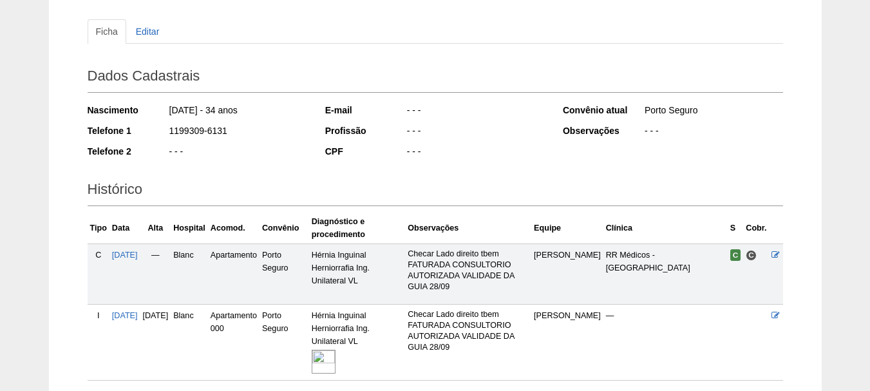
scroll to position [229, 0]
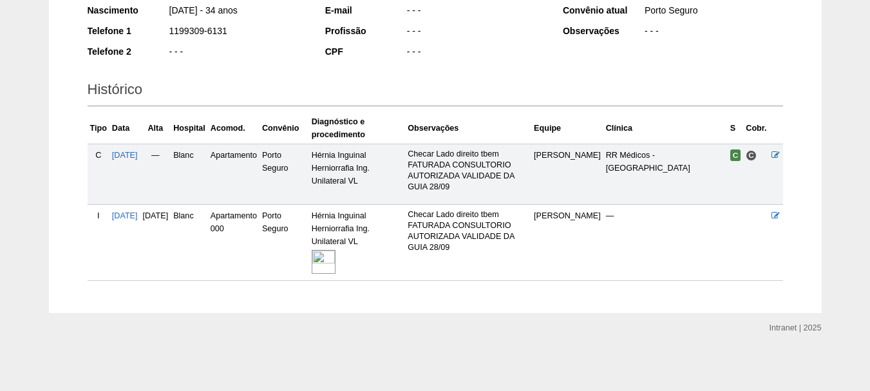
click at [336, 262] on img at bounding box center [324, 262] width 24 height 24
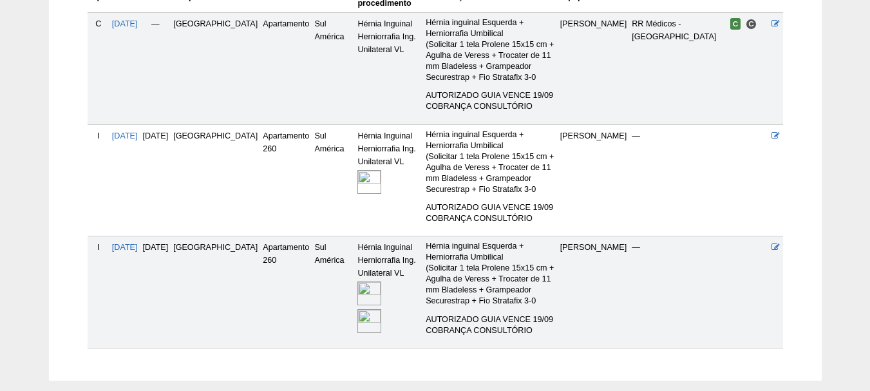
scroll to position [376, 0]
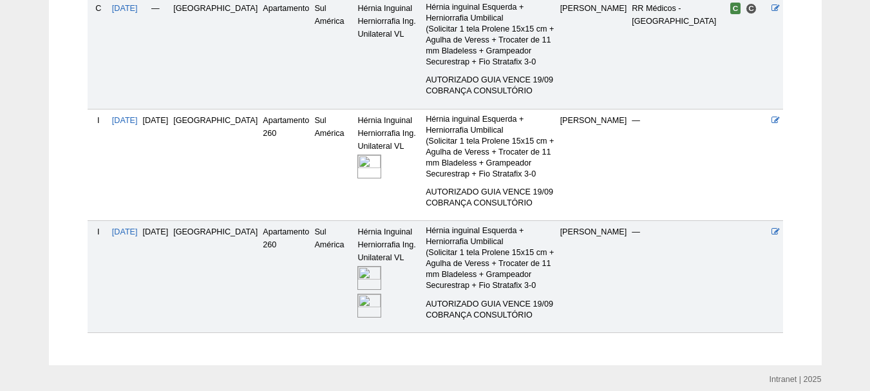
click at [358, 294] on img at bounding box center [370, 306] width 24 height 24
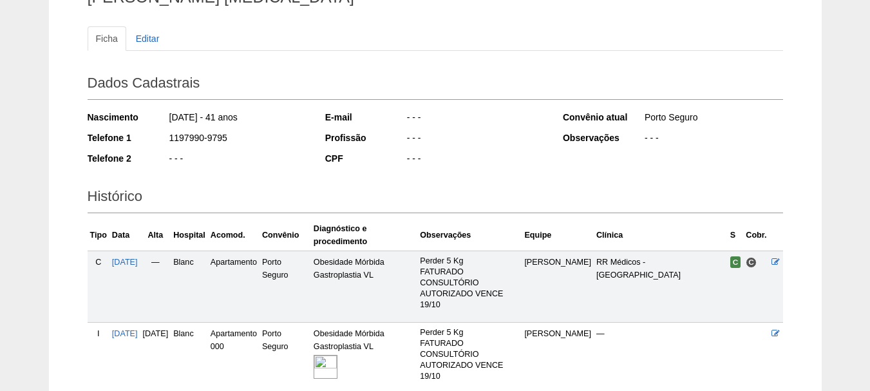
scroll to position [193, 0]
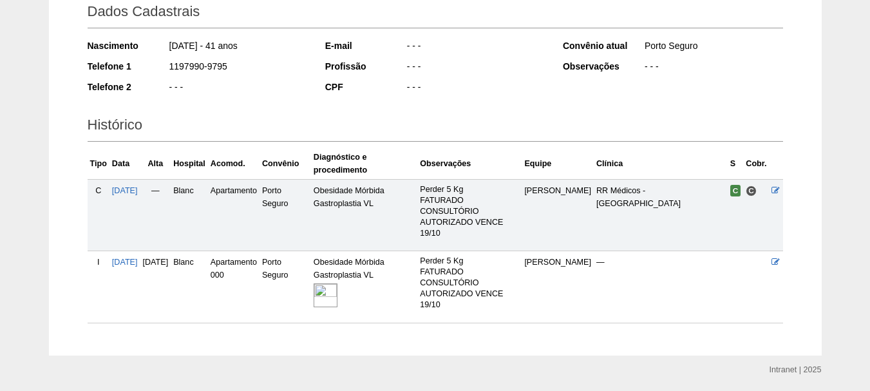
click at [338, 293] on img at bounding box center [326, 295] width 24 height 24
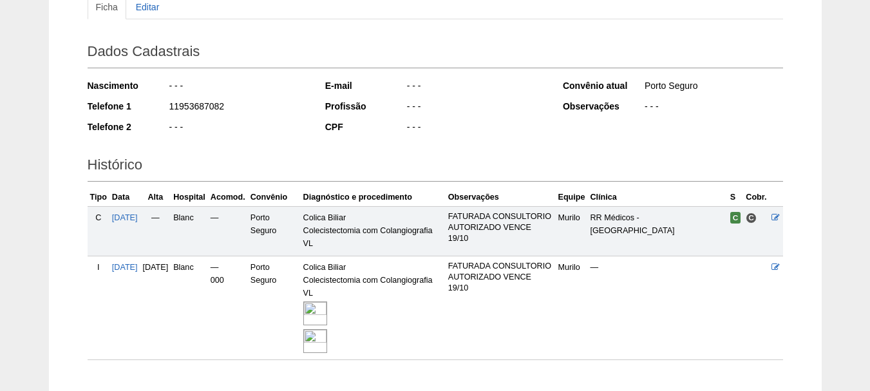
scroll to position [244, 0]
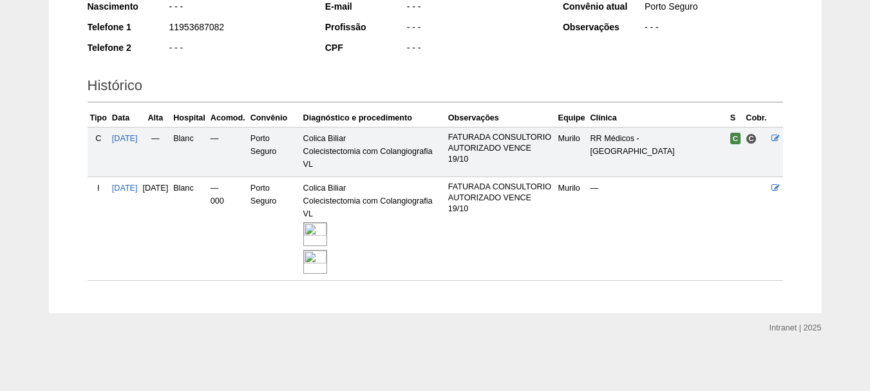
click at [327, 262] on img at bounding box center [315, 262] width 24 height 24
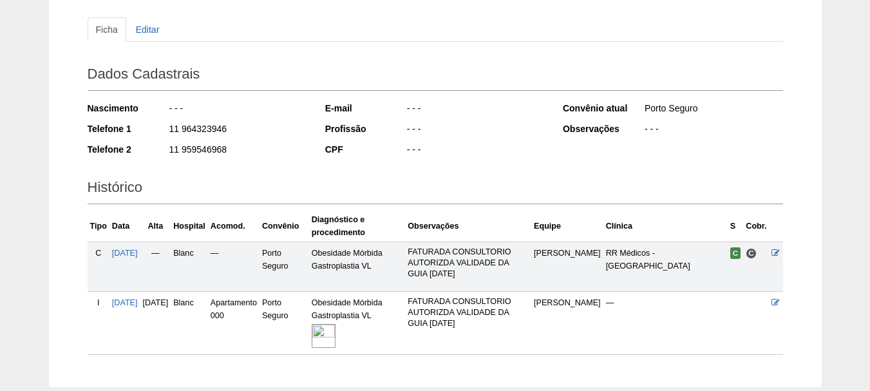
scroll to position [205, 0]
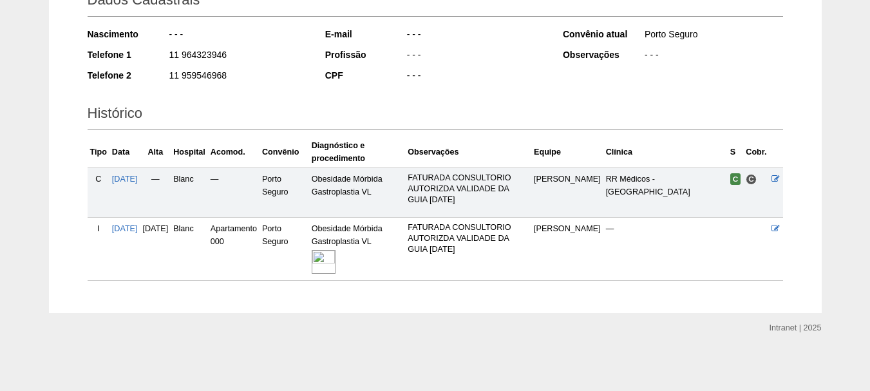
click at [336, 256] on img at bounding box center [324, 262] width 24 height 24
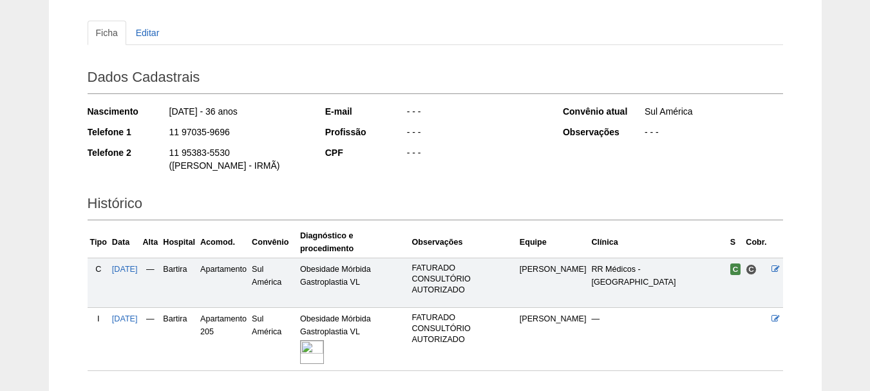
scroll to position [181, 0]
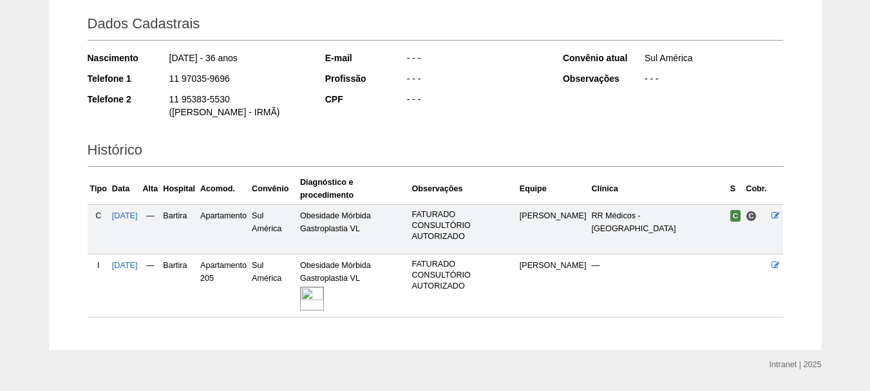
click at [324, 287] on img at bounding box center [312, 299] width 24 height 24
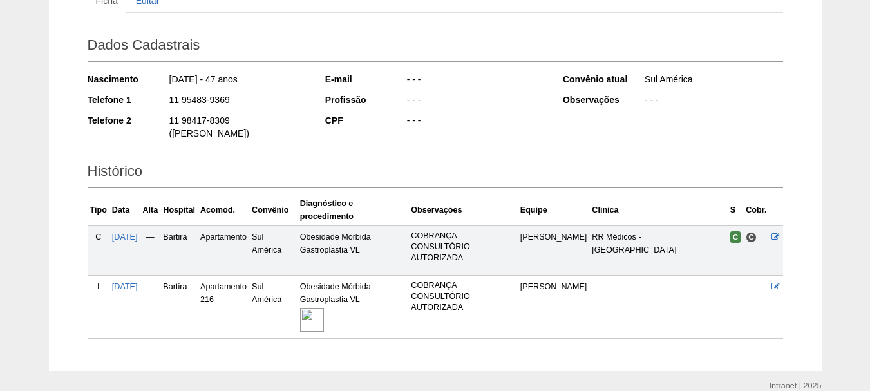
scroll to position [181, 0]
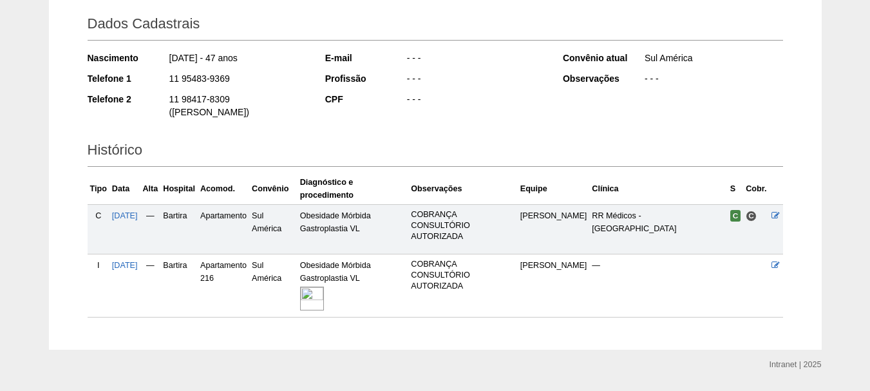
click at [324, 287] on img at bounding box center [312, 299] width 24 height 24
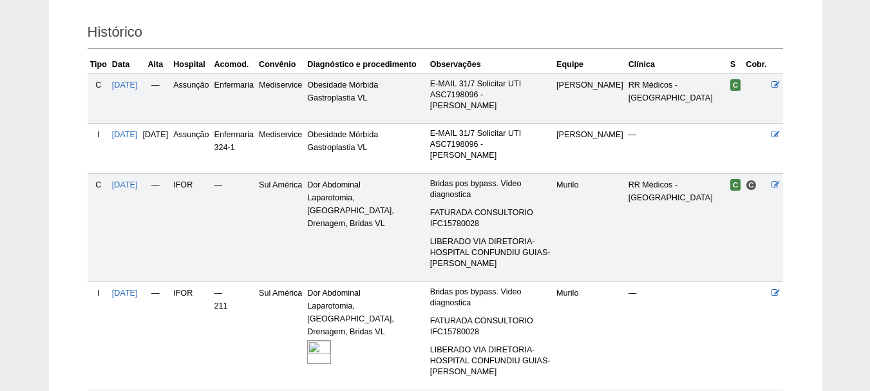
scroll to position [322, 0]
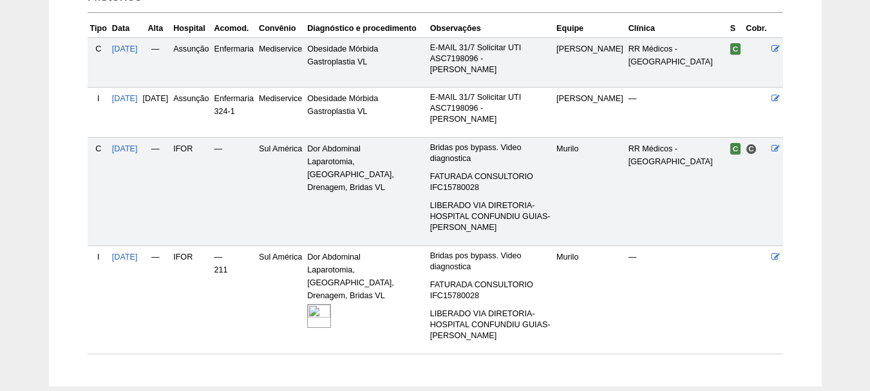
click at [331, 304] on img at bounding box center [319, 316] width 24 height 24
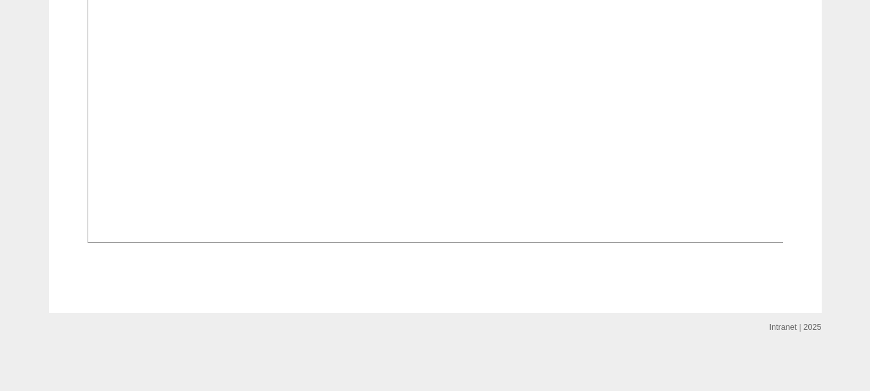
scroll to position [1119, 0]
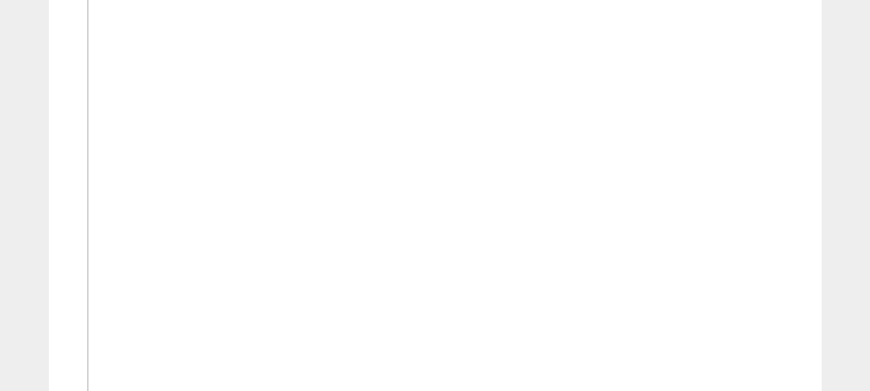
scroll to position [1095, 0]
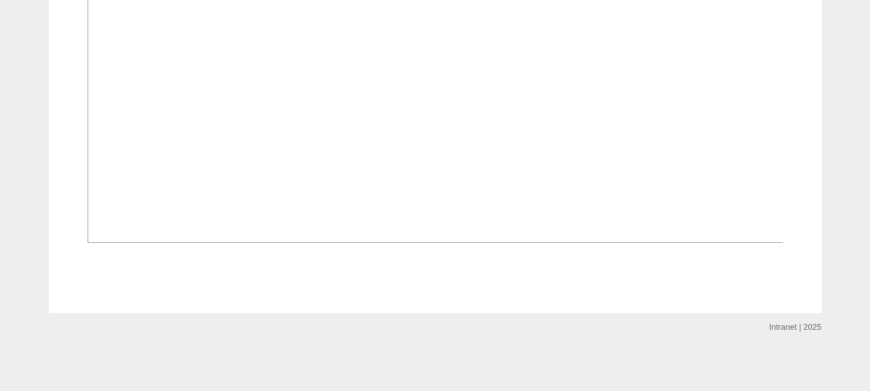
scroll to position [1289, 0]
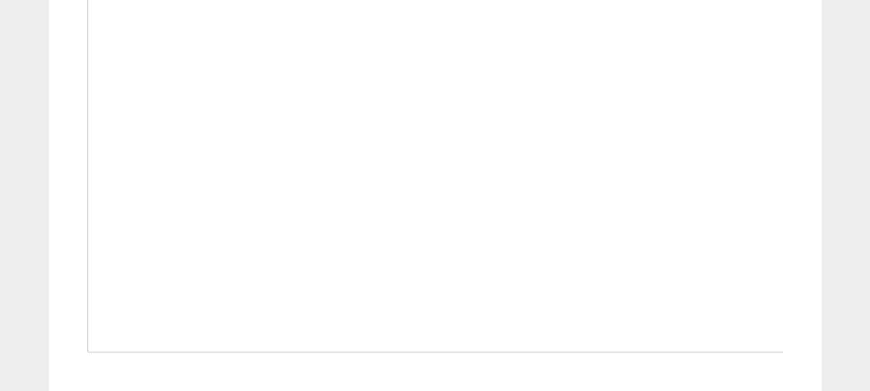
scroll to position [451, 0]
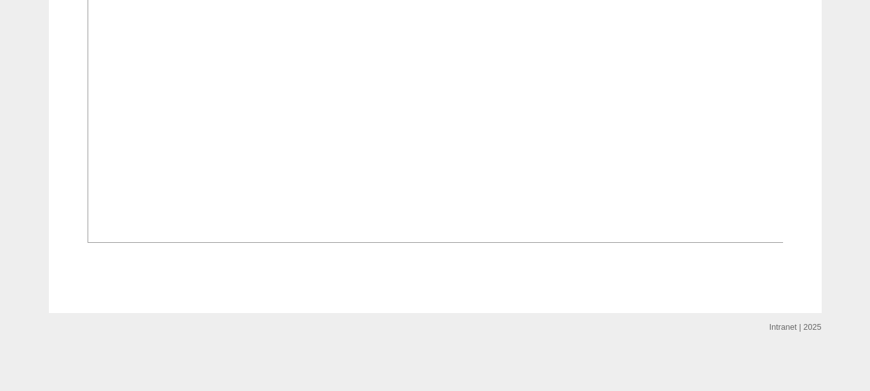
scroll to position [838, 0]
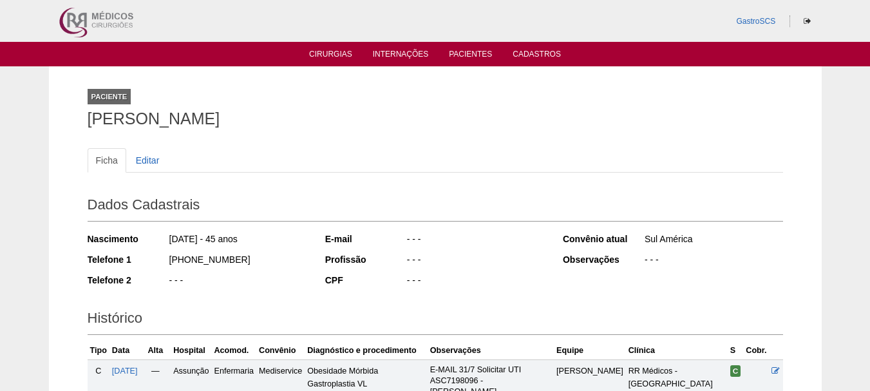
drag, startPoint x: 88, startPoint y: 116, endPoint x: 265, endPoint y: 117, distance: 177.2
click at [265, 117] on h1 "[PERSON_NAME]" at bounding box center [436, 119] width 696 height 16
copy h1 "[PERSON_NAME]"
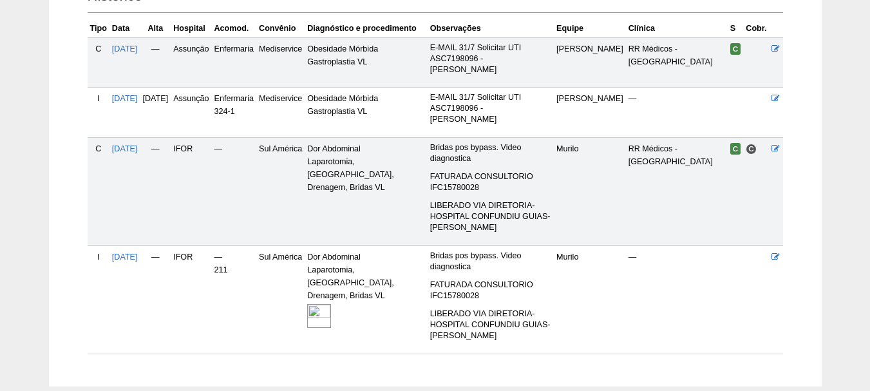
click at [0, 200] on div "Paciente [PERSON_NAME] Ficha Editar Dados Cadastrais Nascimento [DATE] - 45 ano…" at bounding box center [435, 65] width 870 height 642
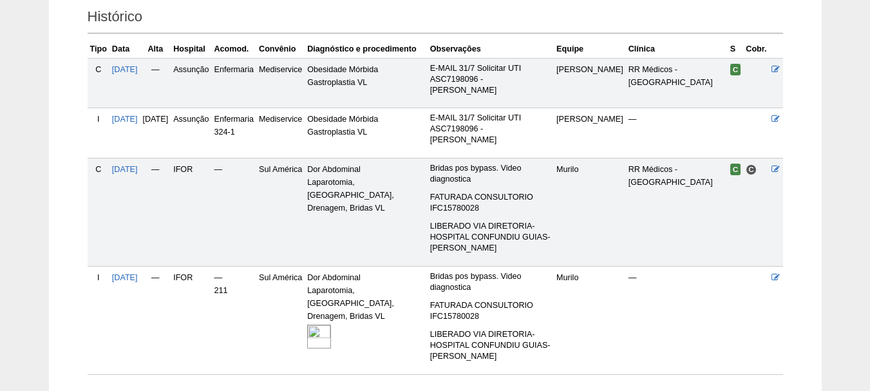
scroll to position [342, 0]
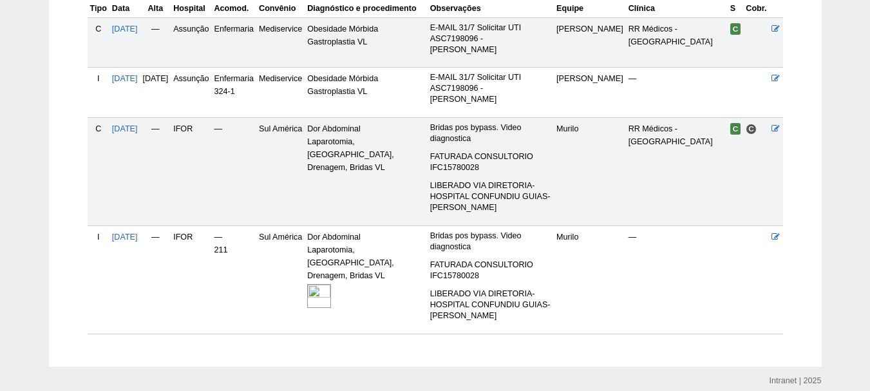
click at [331, 284] on img at bounding box center [319, 296] width 24 height 24
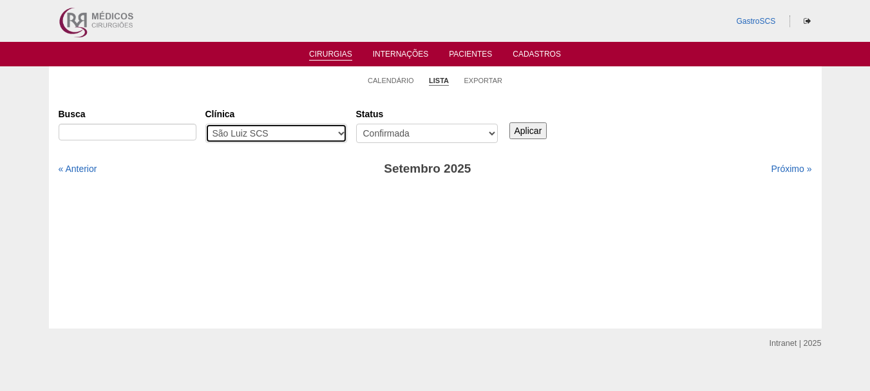
click at [296, 133] on select "- Qualquer - 6R Alphaville Assunção Bartira Brasil Christovão da Gama Cruz Azul…" at bounding box center [277, 133] width 142 height 19
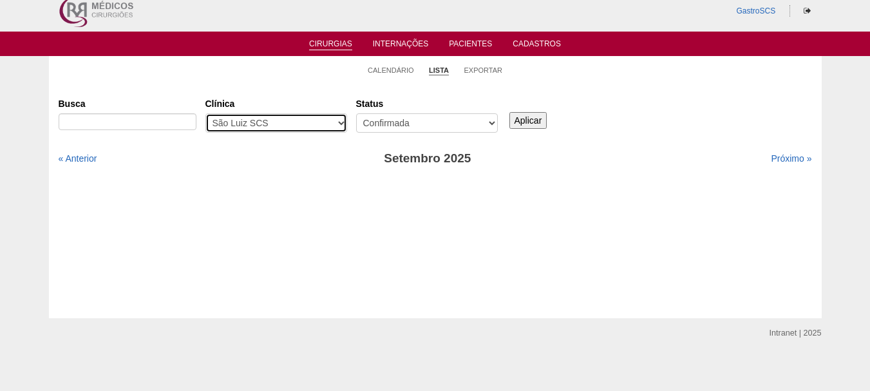
scroll to position [15, 0]
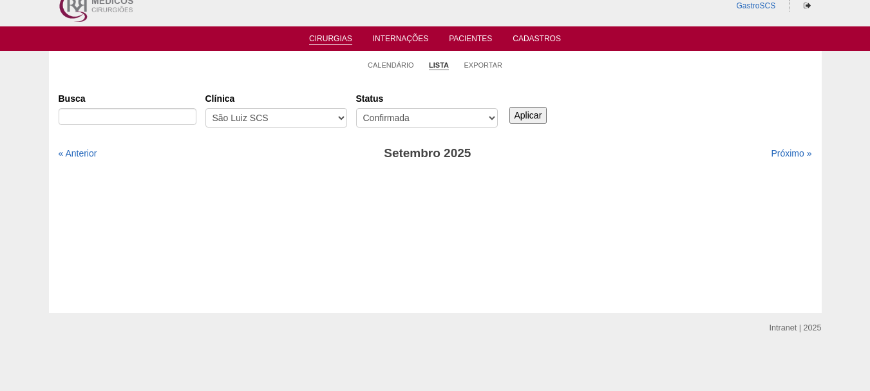
drag, startPoint x: 277, startPoint y: 103, endPoint x: 270, endPoint y: 110, distance: 10.0
click at [275, 103] on label "Clínica" at bounding box center [277, 98] width 142 height 13
click at [275, 108] on select "- Qualquer - 6R Alphaville Assunção Bartira Brasil Christovão da Gama Cruz Azul…" at bounding box center [277, 117] width 142 height 19
click at [269, 112] on select "- Qualquer - 6R Alphaville Assunção Bartira Brasil Christovão da Gama Cruz Azul…" at bounding box center [277, 117] width 142 height 19
